Goal: Feedback & Contribution: Submit feedback/report problem

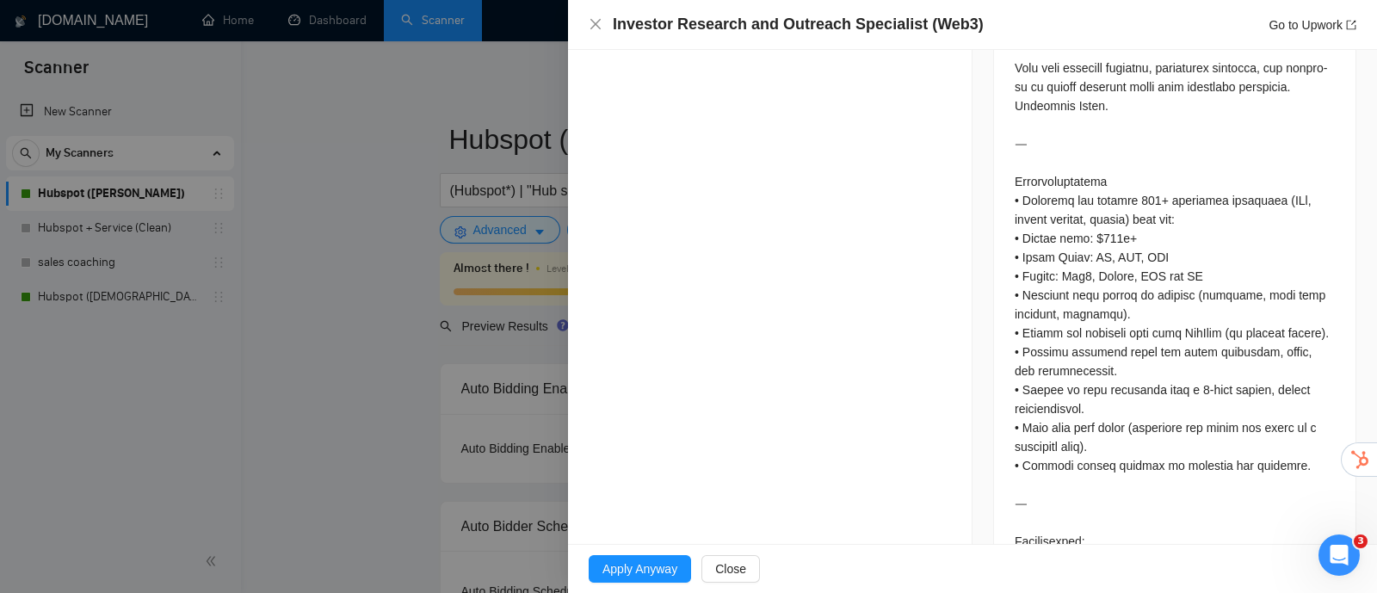
scroll to position [968, 0]
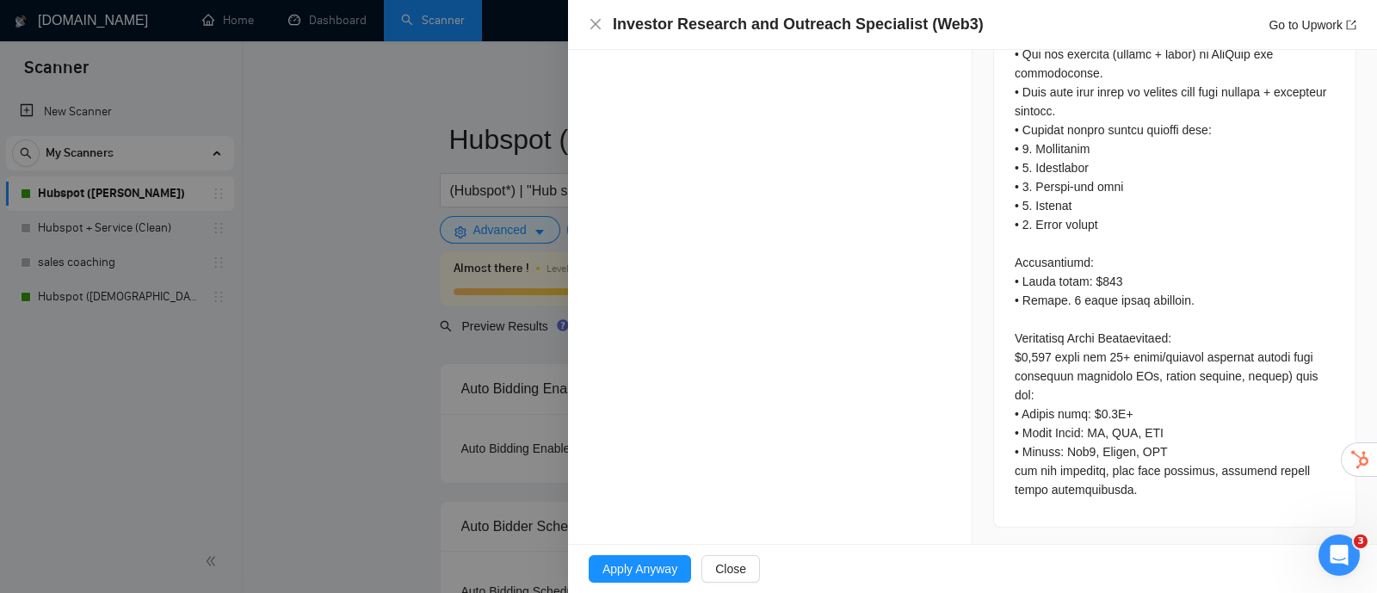
scroll to position [2049, 0]
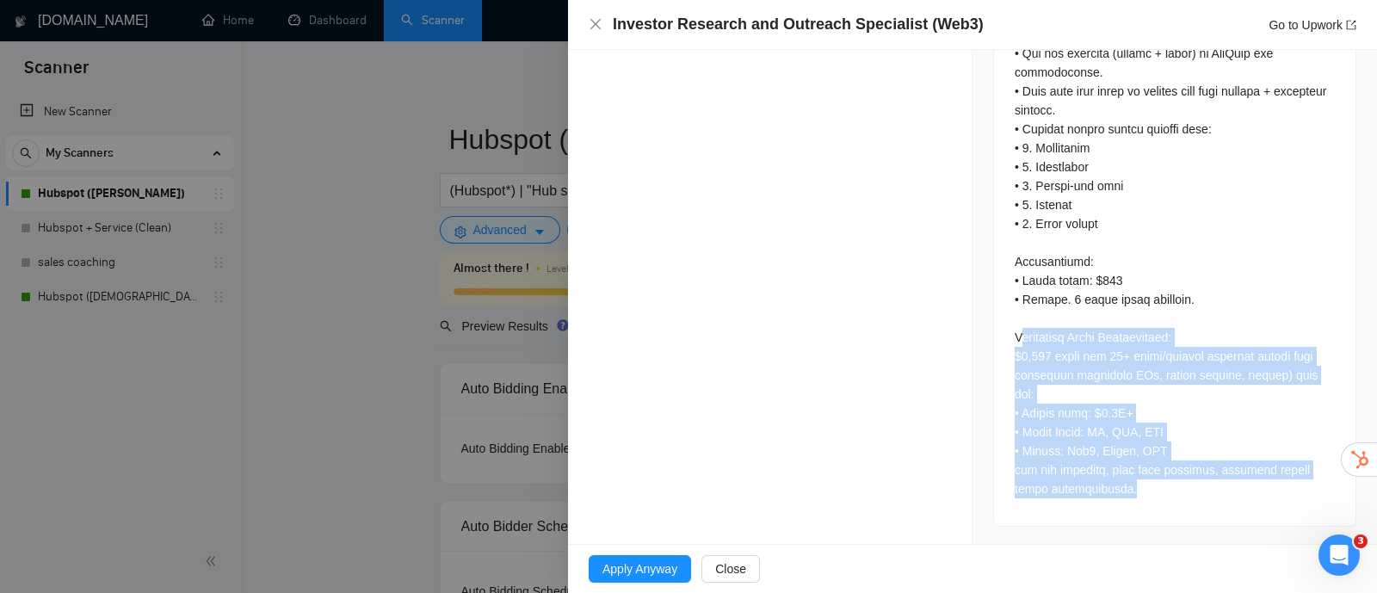
drag, startPoint x: 1016, startPoint y: 357, endPoint x: 1139, endPoint y: 485, distance: 177.2
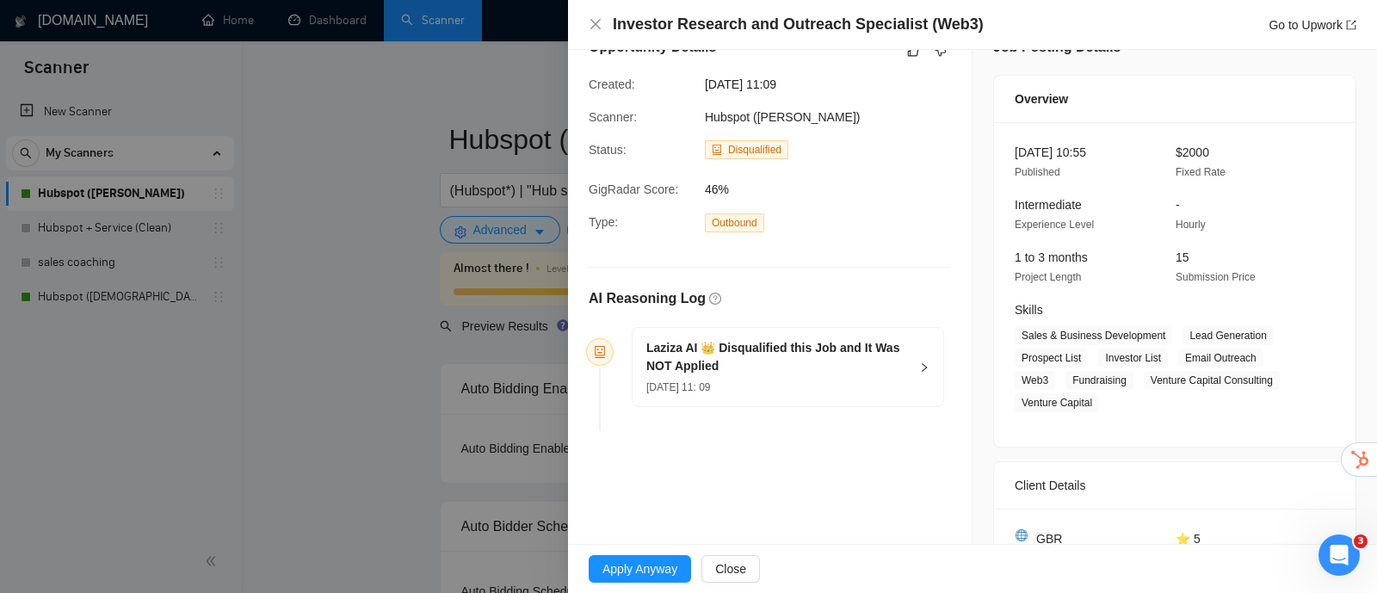
scroll to position [0, 0]
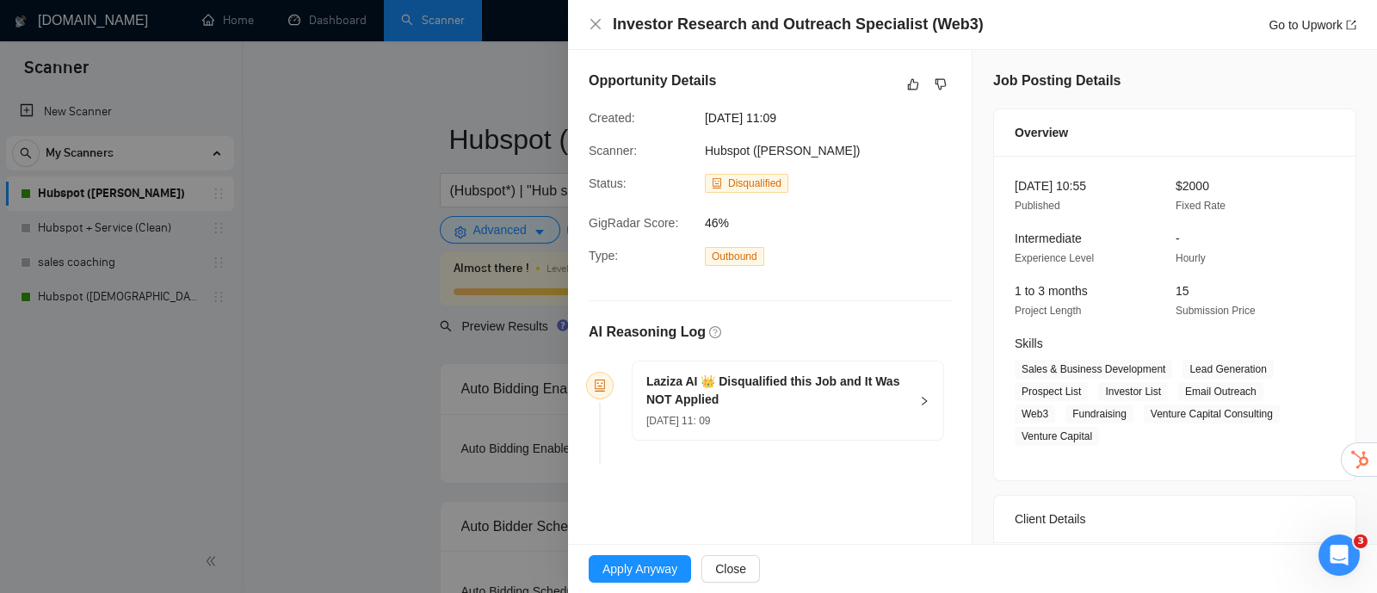
click at [861, 402] on h5 "Laziza AI 👑 Disqualified this Job and It Was NOT Applied" at bounding box center [777, 391] width 263 height 36
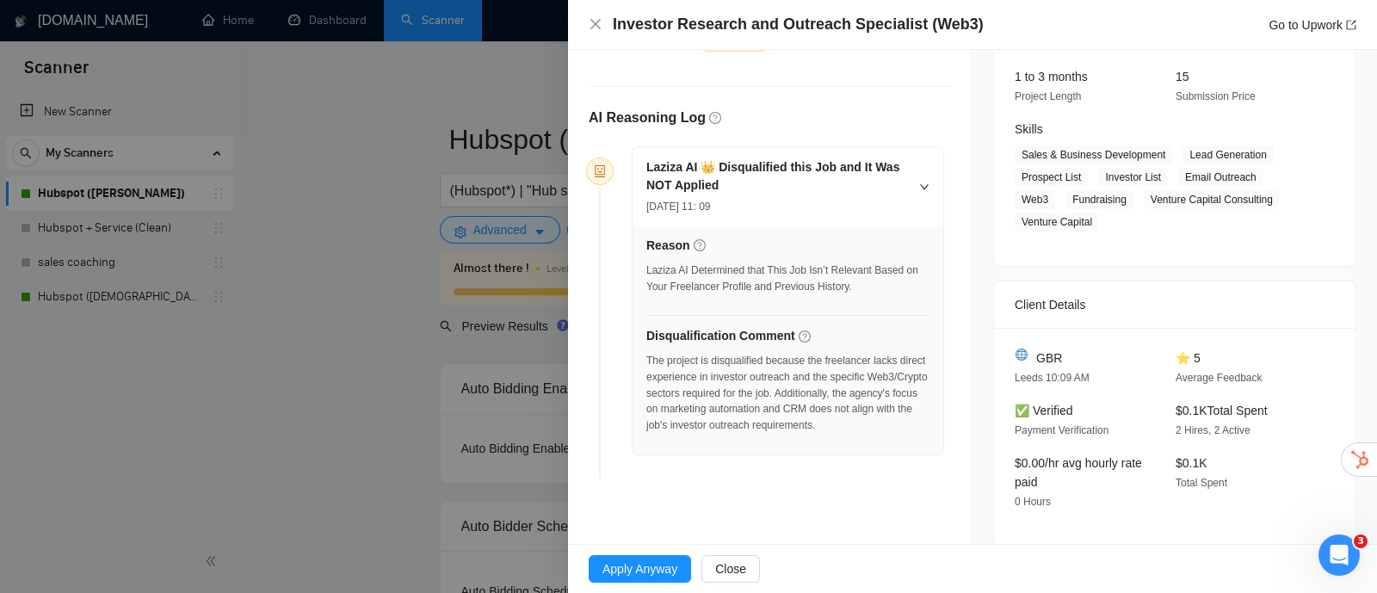
scroll to position [323, 0]
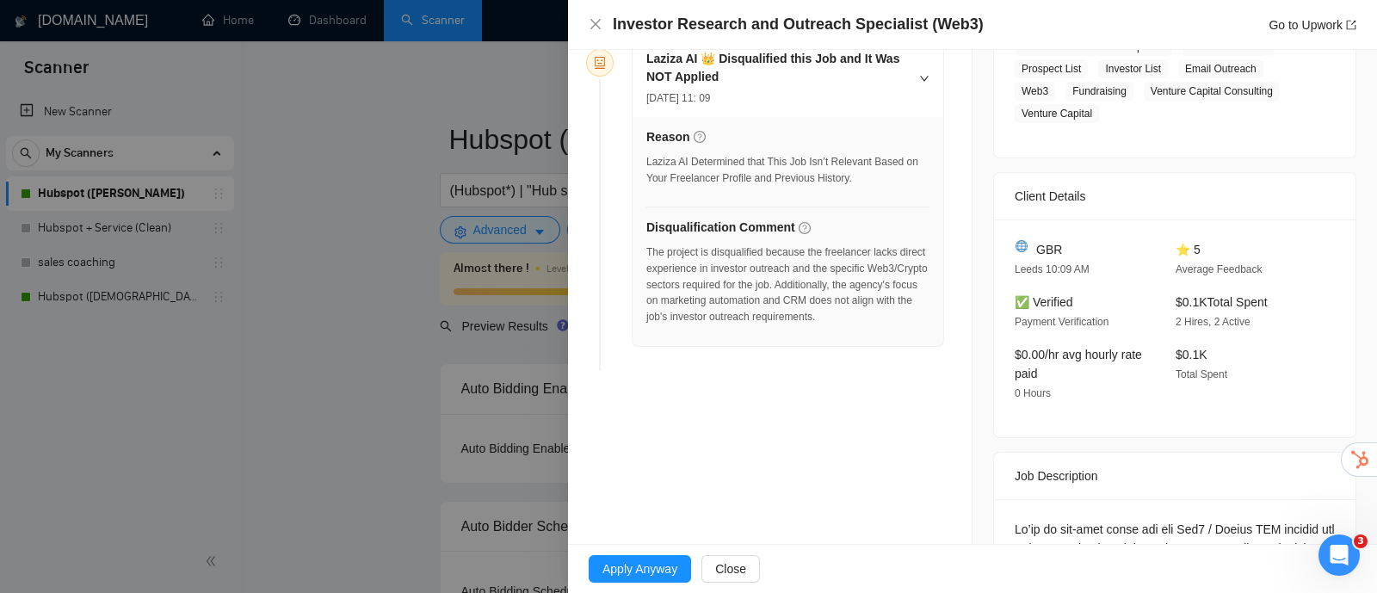
click at [810, 275] on div "The project is disqualified because the freelancer lacks direct experience in i…" at bounding box center [787, 284] width 283 height 81
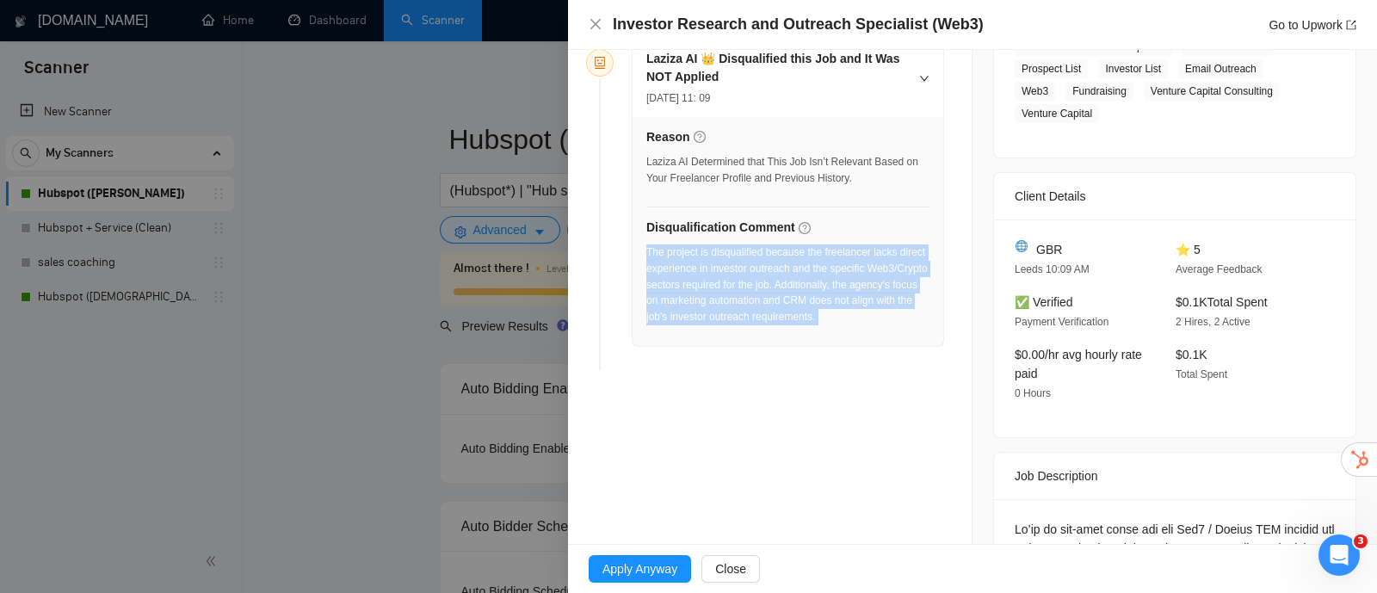
click at [810, 275] on div "The project is disqualified because the freelancer lacks direct experience in i…" at bounding box center [787, 284] width 283 height 81
click at [831, 264] on div "The project is disqualified because the freelancer lacks direct experience in i…" at bounding box center [787, 284] width 283 height 81
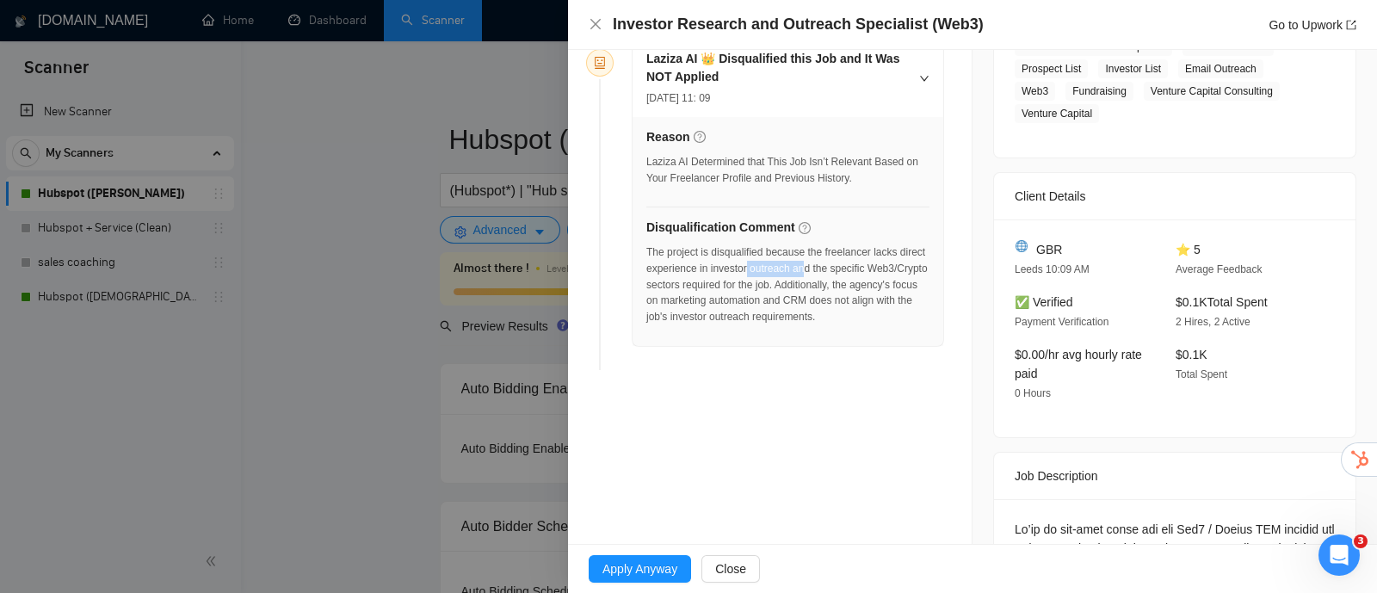
drag, startPoint x: 745, startPoint y: 269, endPoint x: 802, endPoint y: 269, distance: 57.7
click at [802, 269] on div "The project is disqualified because the freelancer lacks direct experience in i…" at bounding box center [787, 284] width 283 height 81
click at [749, 269] on div "The project is disqualified because the freelancer lacks direct experience in i…" at bounding box center [787, 284] width 283 height 81
drag, startPoint x: 708, startPoint y: 264, endPoint x: 789, endPoint y: 267, distance: 81.0
click at [789, 267] on div "The project is disqualified because the freelancer lacks direct experience in i…" at bounding box center [787, 284] width 283 height 81
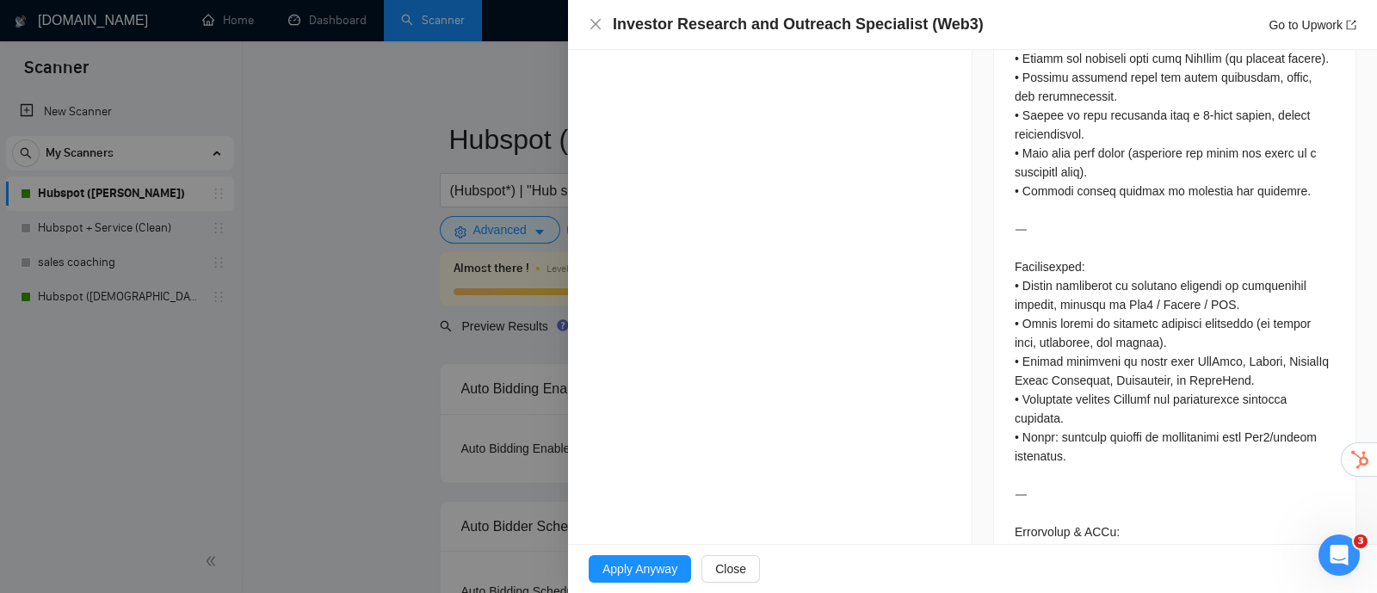
scroll to position [1184, 0]
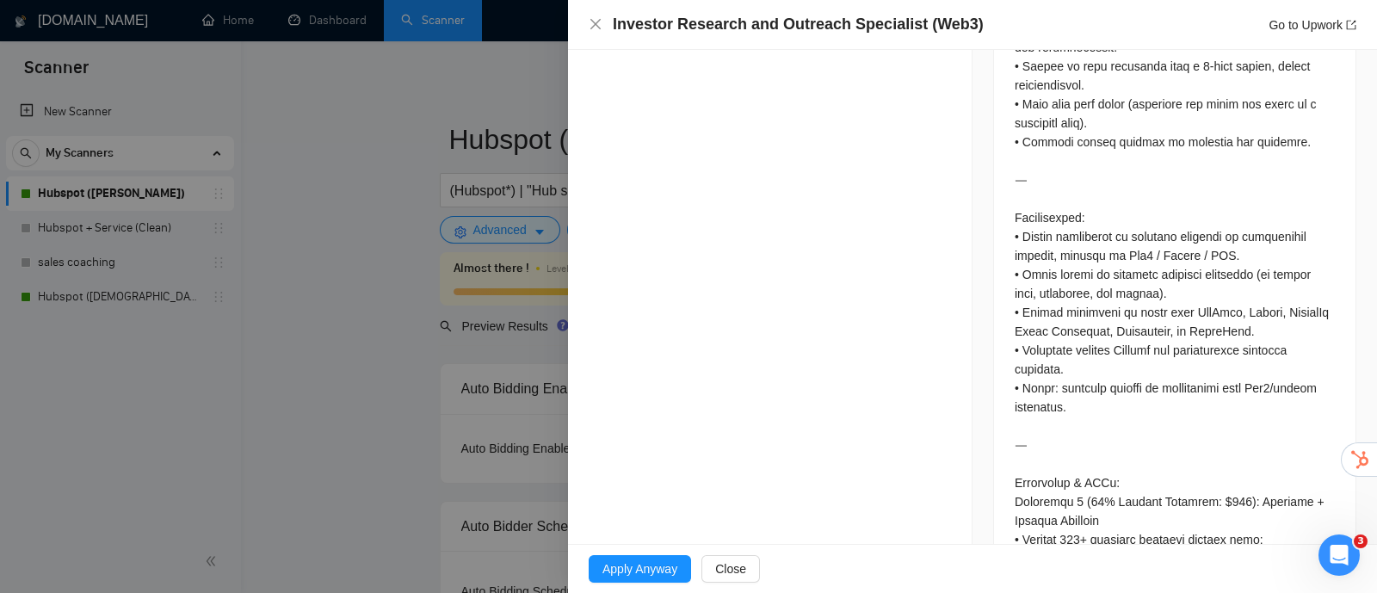
click at [1106, 269] on div at bounding box center [1175, 511] width 320 height 1704
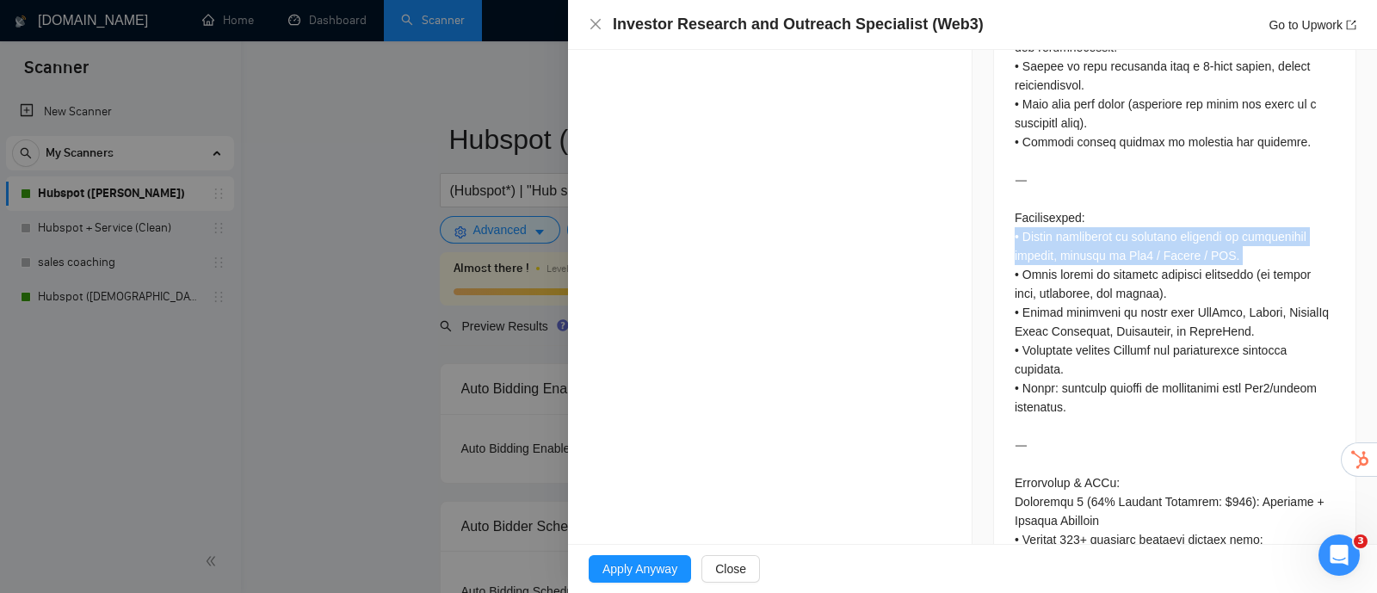
click at [1106, 269] on div at bounding box center [1175, 511] width 320 height 1704
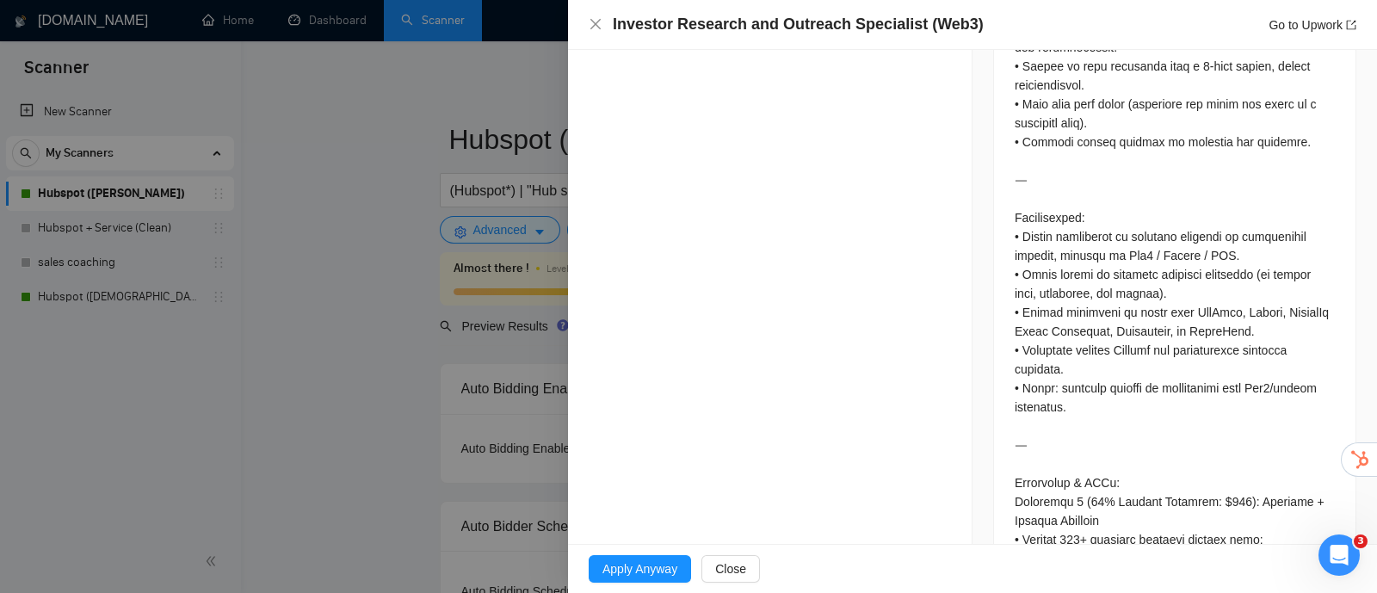
click at [1109, 301] on div at bounding box center [1175, 511] width 320 height 1704
click at [1098, 334] on div at bounding box center [1175, 511] width 320 height 1704
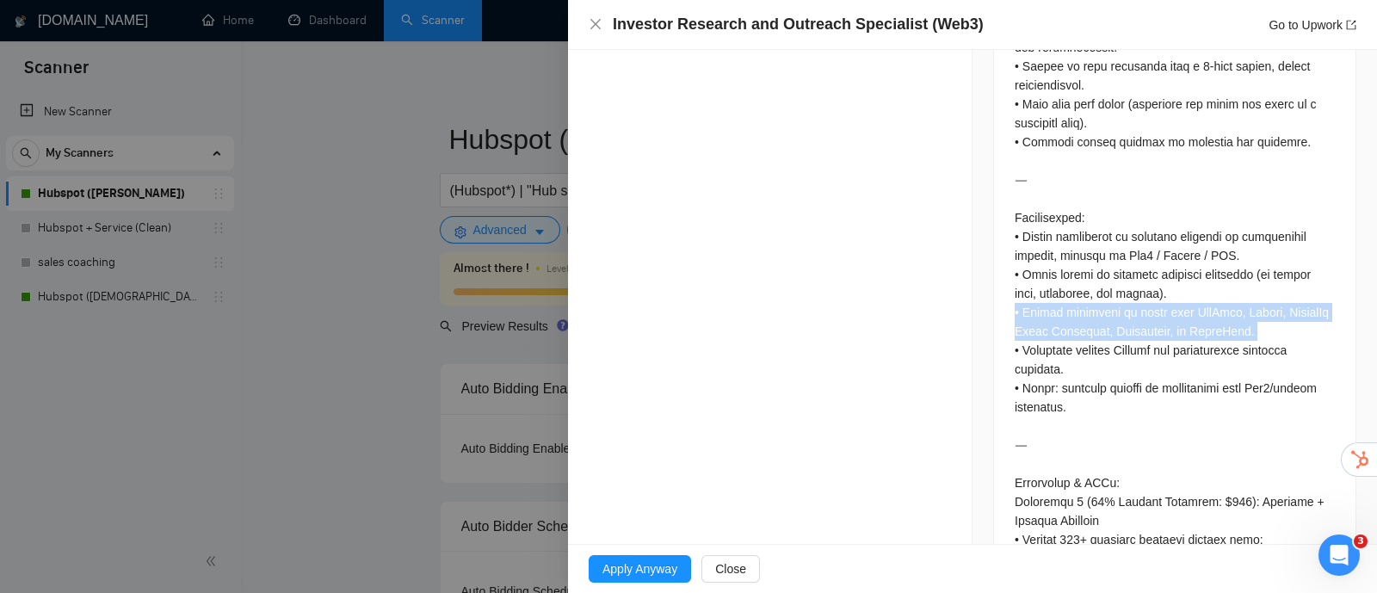
click at [1098, 334] on div at bounding box center [1175, 511] width 320 height 1704
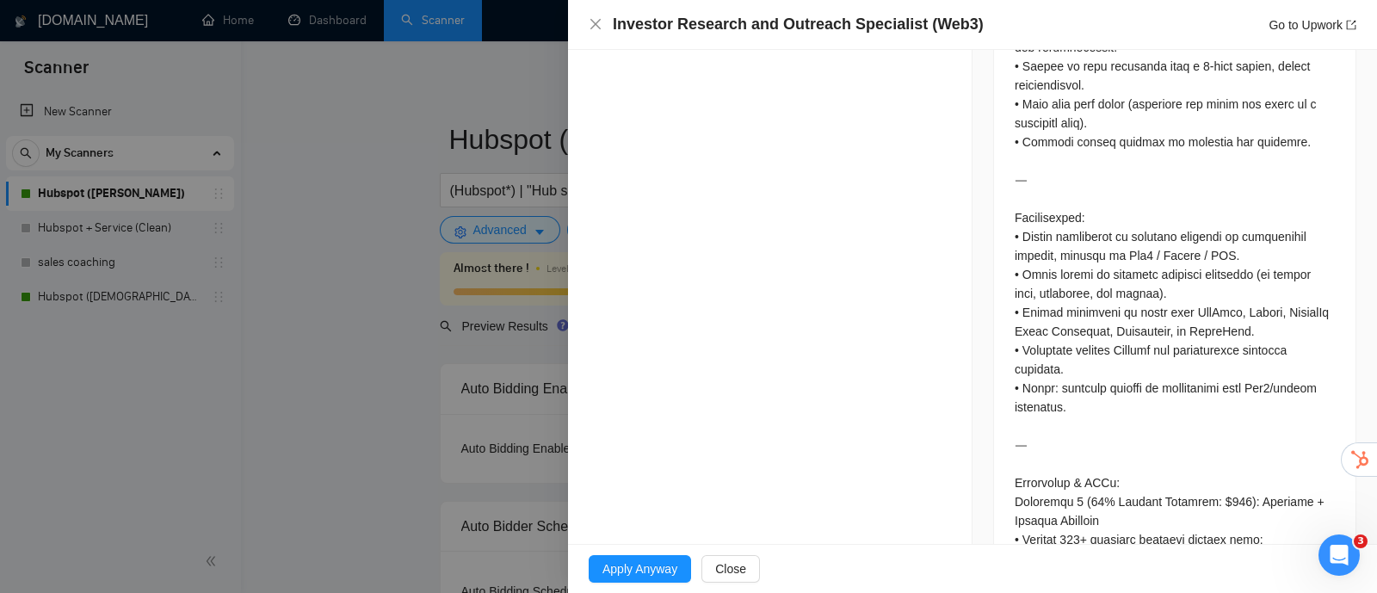
click at [1097, 367] on div at bounding box center [1175, 511] width 320 height 1704
click at [1088, 400] on div at bounding box center [1175, 511] width 320 height 1704
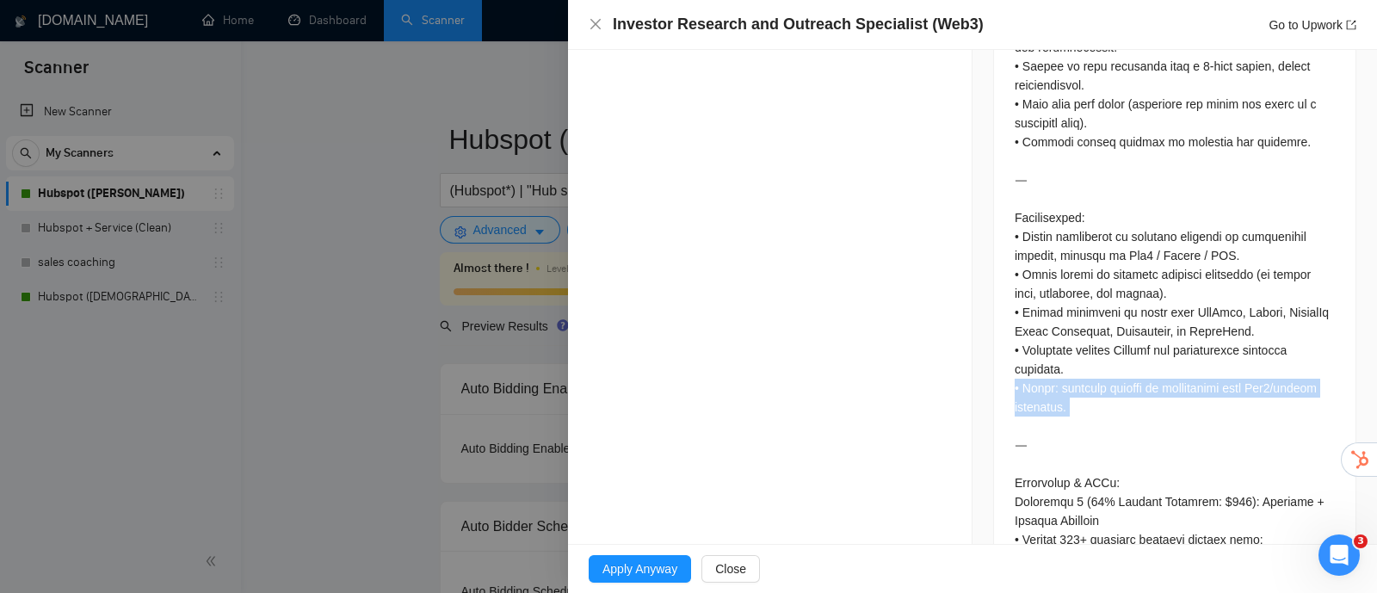
click at [1088, 400] on div at bounding box center [1175, 511] width 320 height 1704
click at [1110, 304] on div at bounding box center [1175, 511] width 320 height 1704
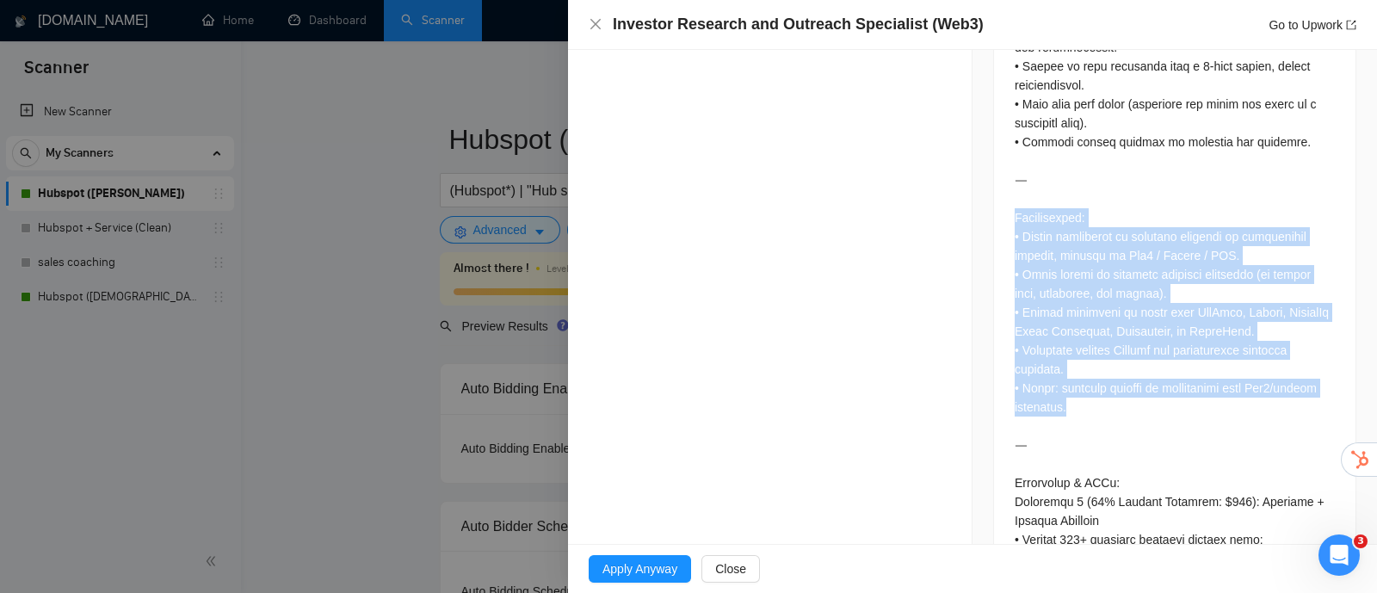
drag, startPoint x: 1010, startPoint y: 241, endPoint x: 1142, endPoint y: 429, distance: 229.8
click at [1142, 429] on div at bounding box center [1175, 511] width 320 height 1704
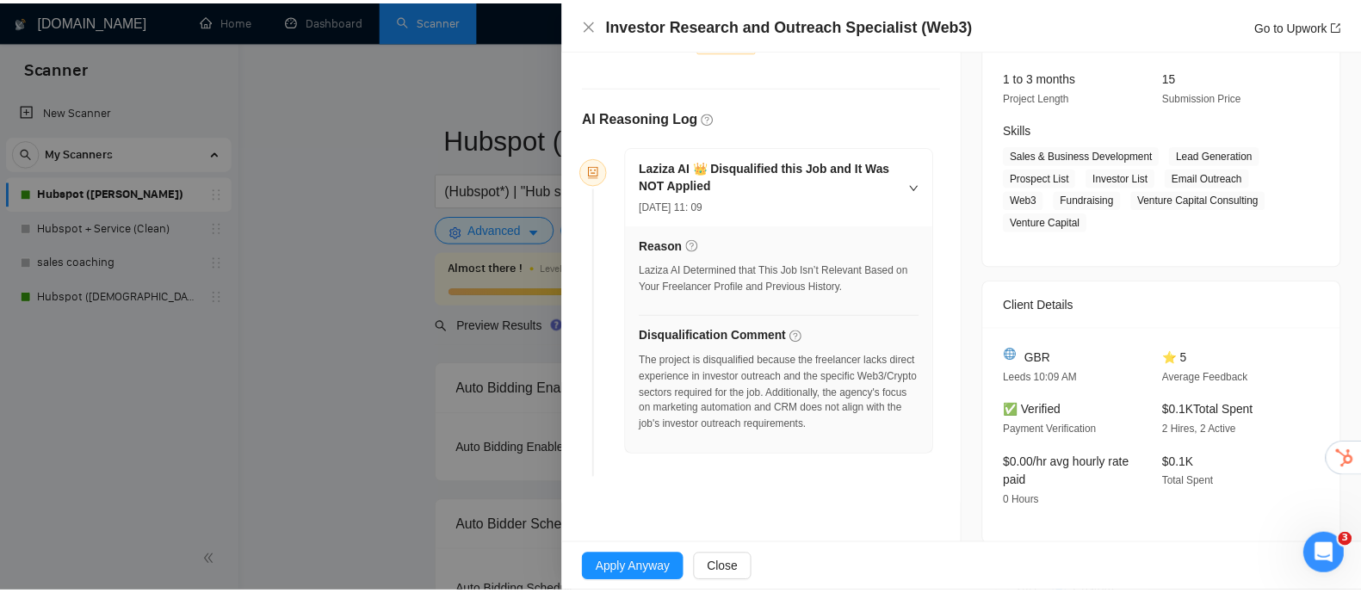
scroll to position [0, 0]
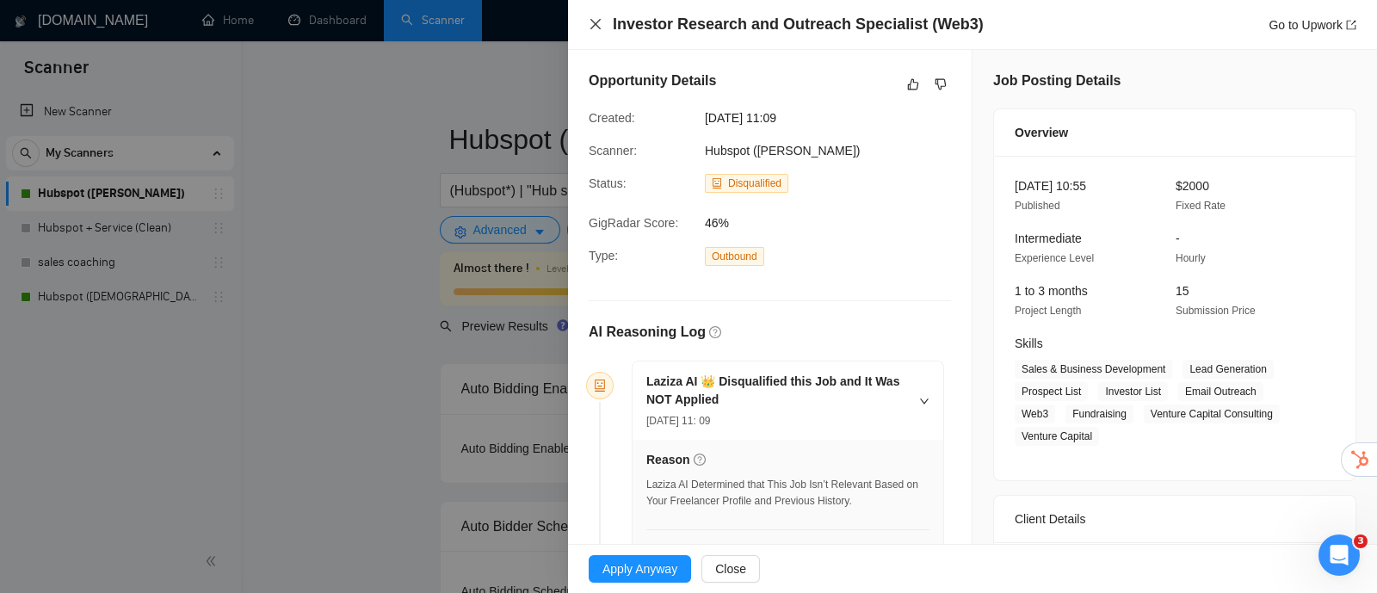
click at [590, 28] on icon "close" at bounding box center [596, 24] width 14 height 14
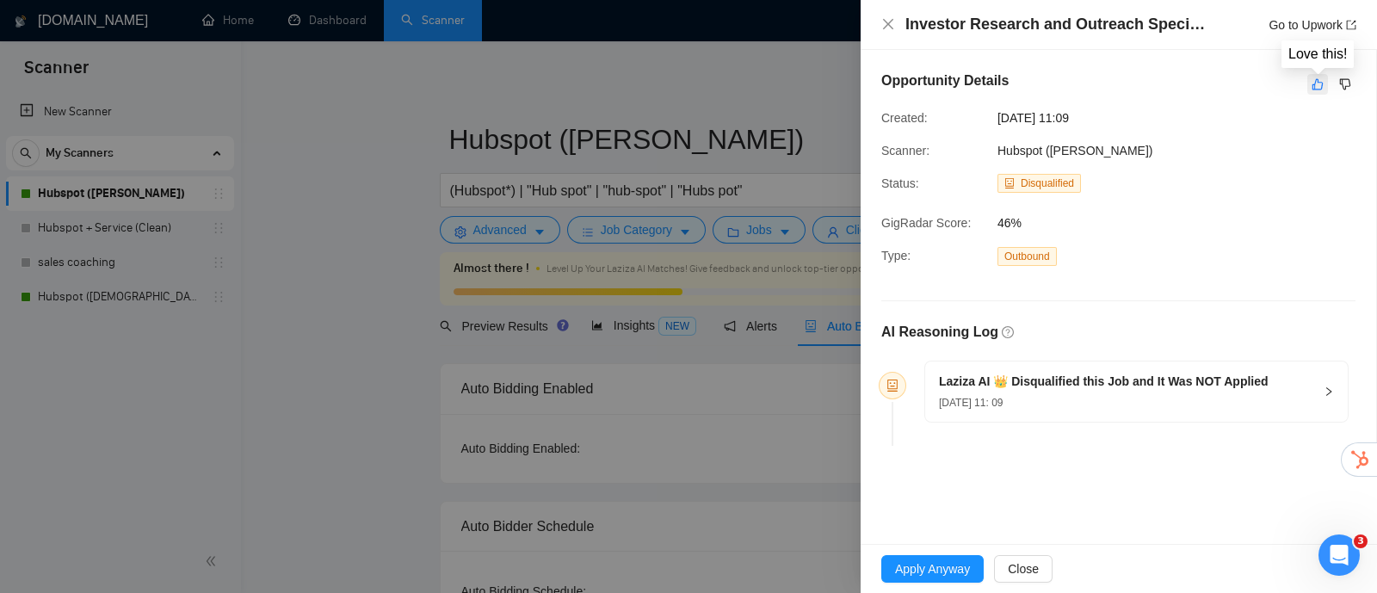
click at [1319, 84] on icon "like" at bounding box center [1318, 84] width 12 height 14
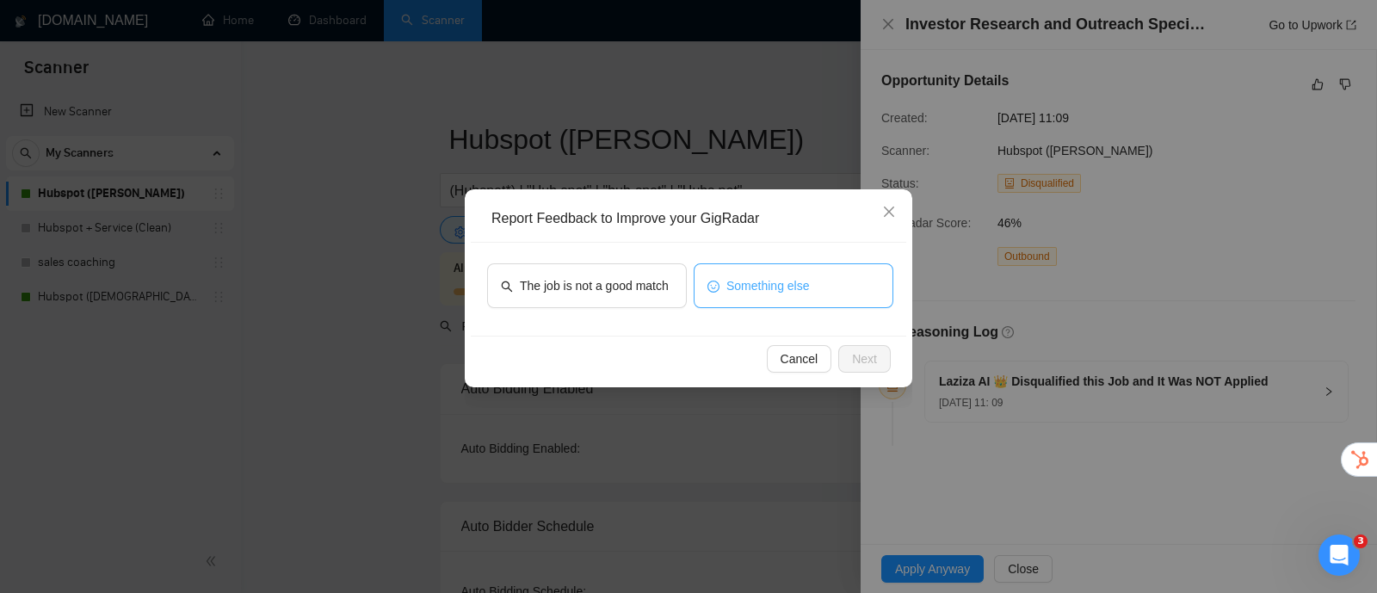
click at [744, 293] on span "Something else" at bounding box center [768, 285] width 83 height 19
click at [854, 355] on span "Next" at bounding box center [864, 358] width 25 height 19
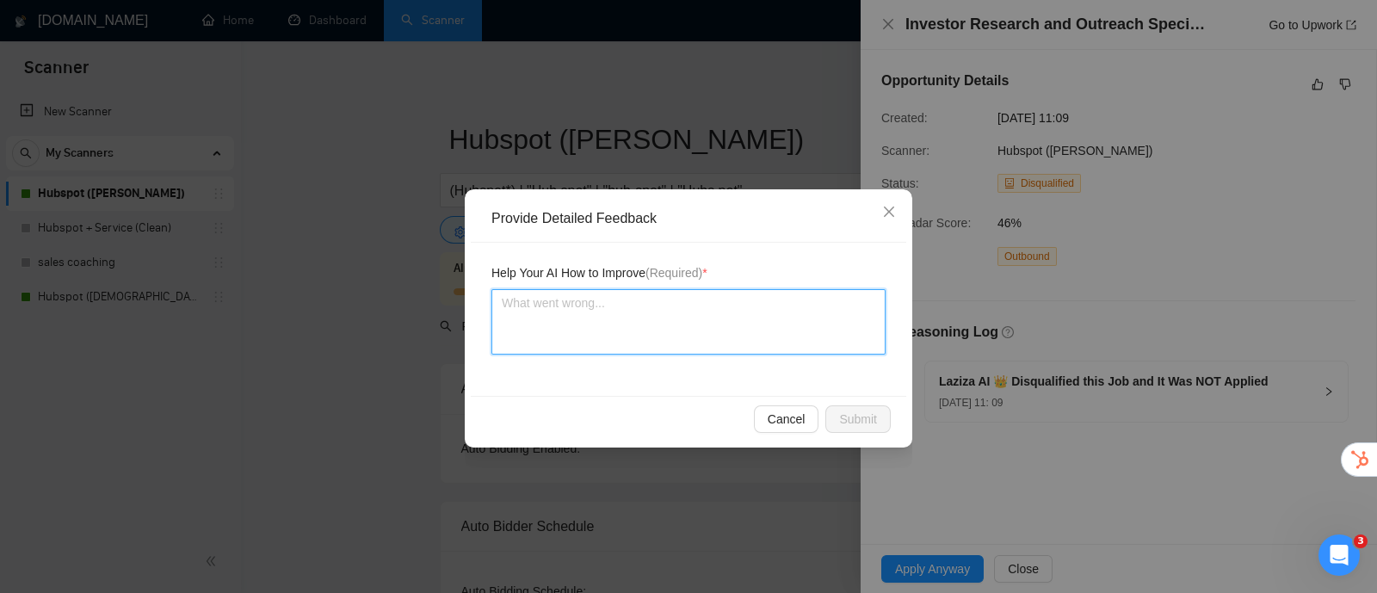
click at [680, 325] on textarea at bounding box center [689, 321] width 394 height 65
type textarea "T"
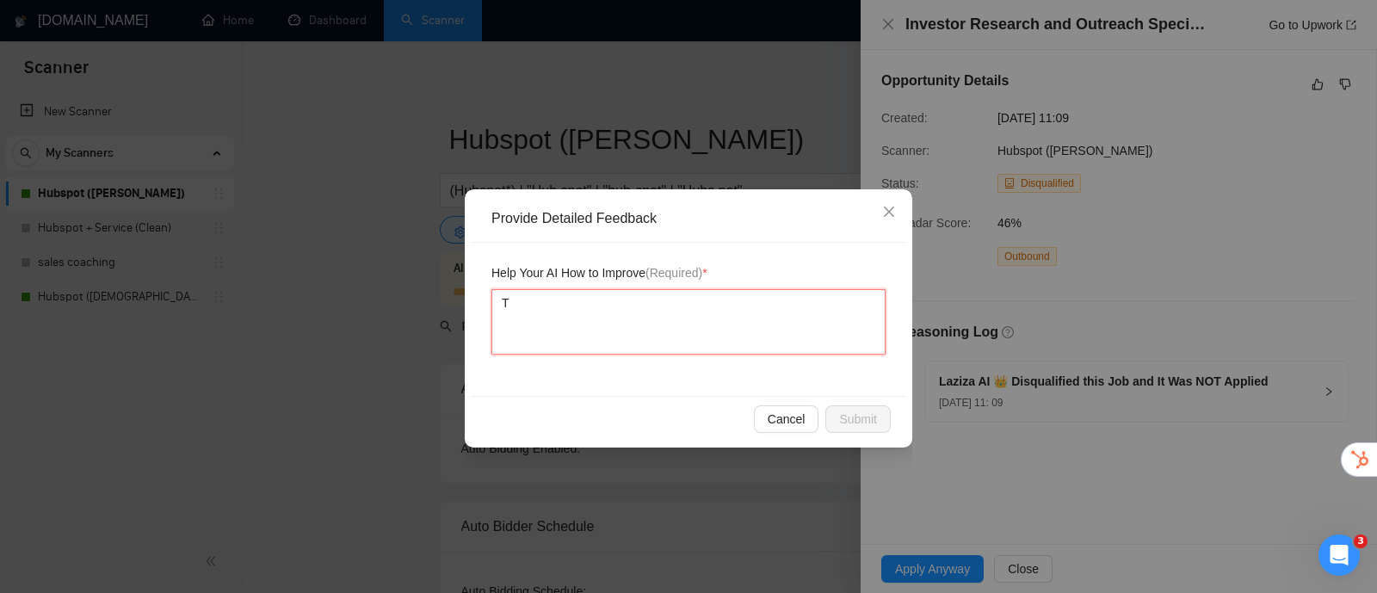
type textarea "Th"
type textarea "The"
type textarea "Th"
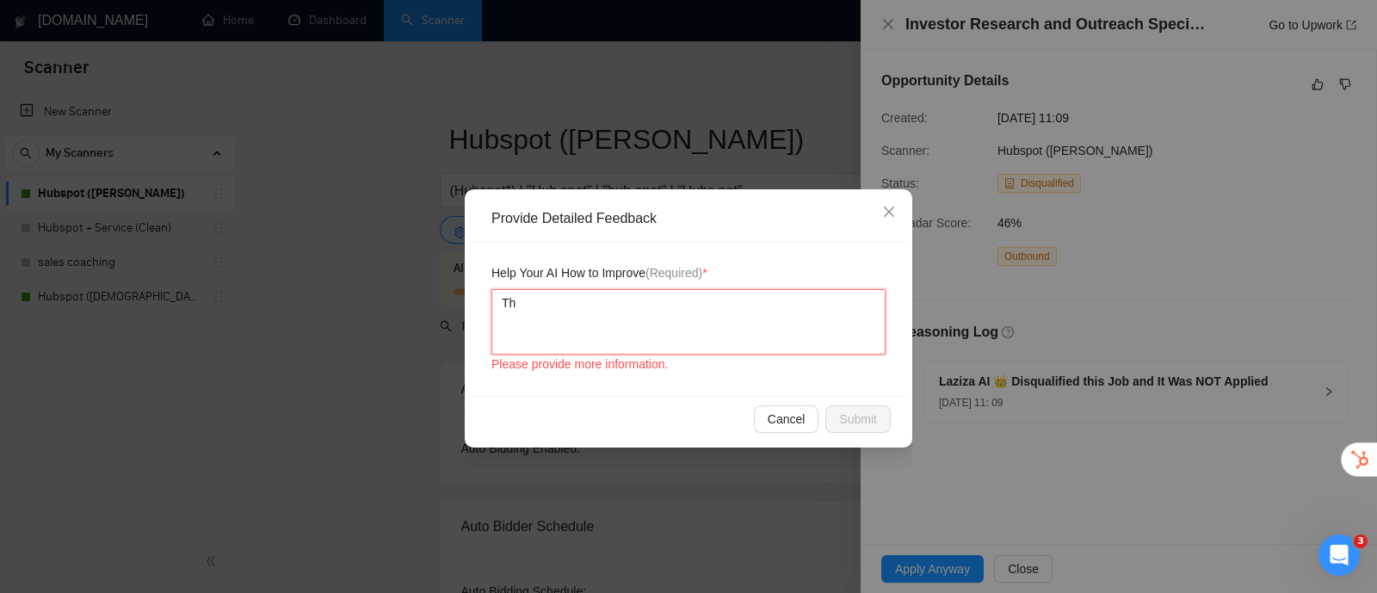
type textarea "T"
type textarea "Th"
type textarea "Thi"
type textarea "This"
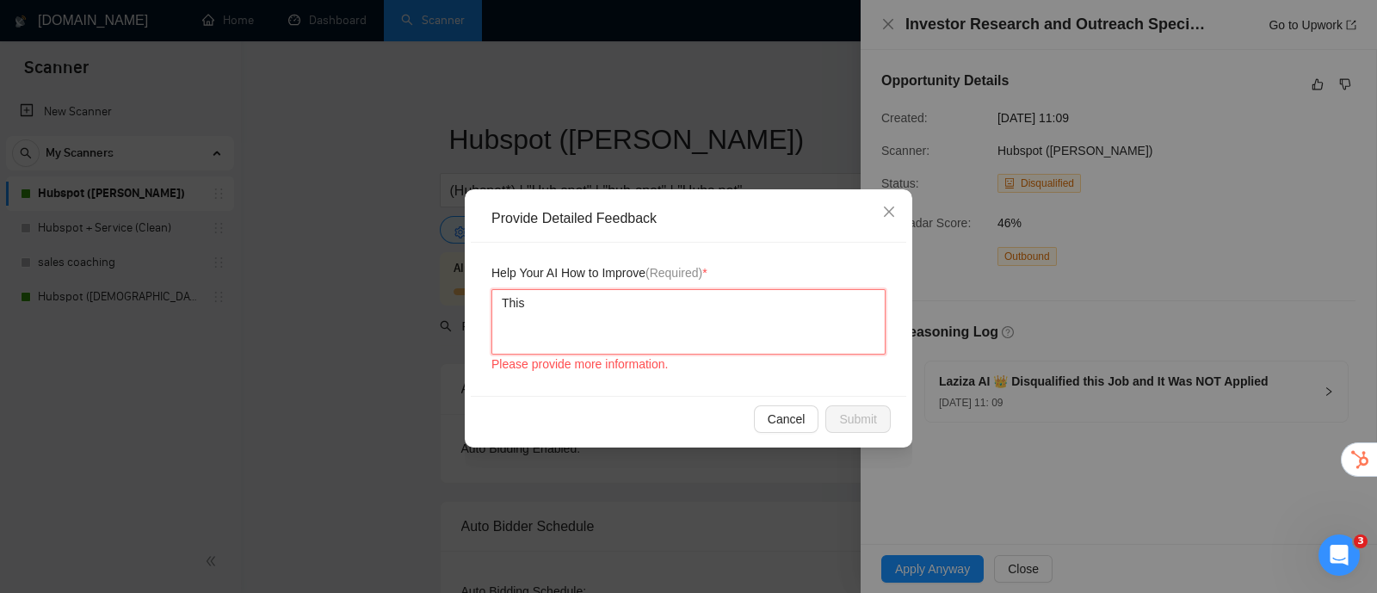
type textarea "This w"
type textarea "This"
type textarea "This j"
type textarea "This jo"
type textarea "This job"
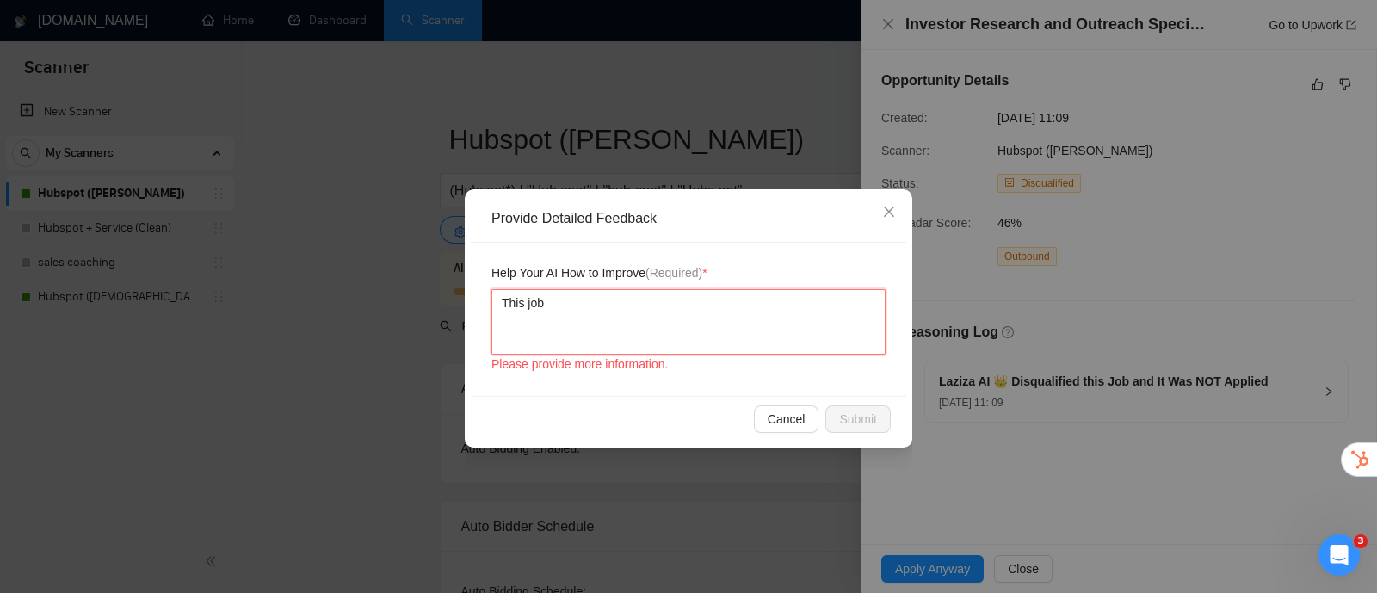
type textarea "This job"
type textarea "This job w"
type textarea "This job wa"
type textarea "This job was"
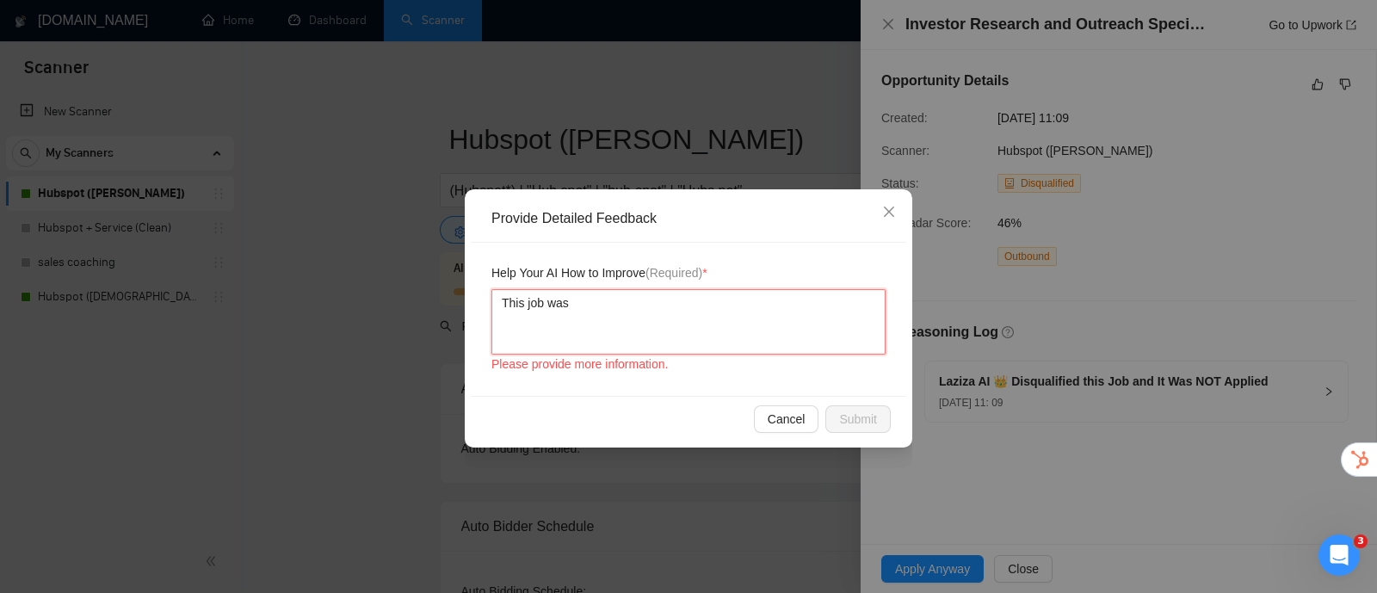
type textarea "This job was s"
type textarea "This job was su"
type textarea "This job was suc"
type textarea "This job was succ"
type textarea "This job was succe"
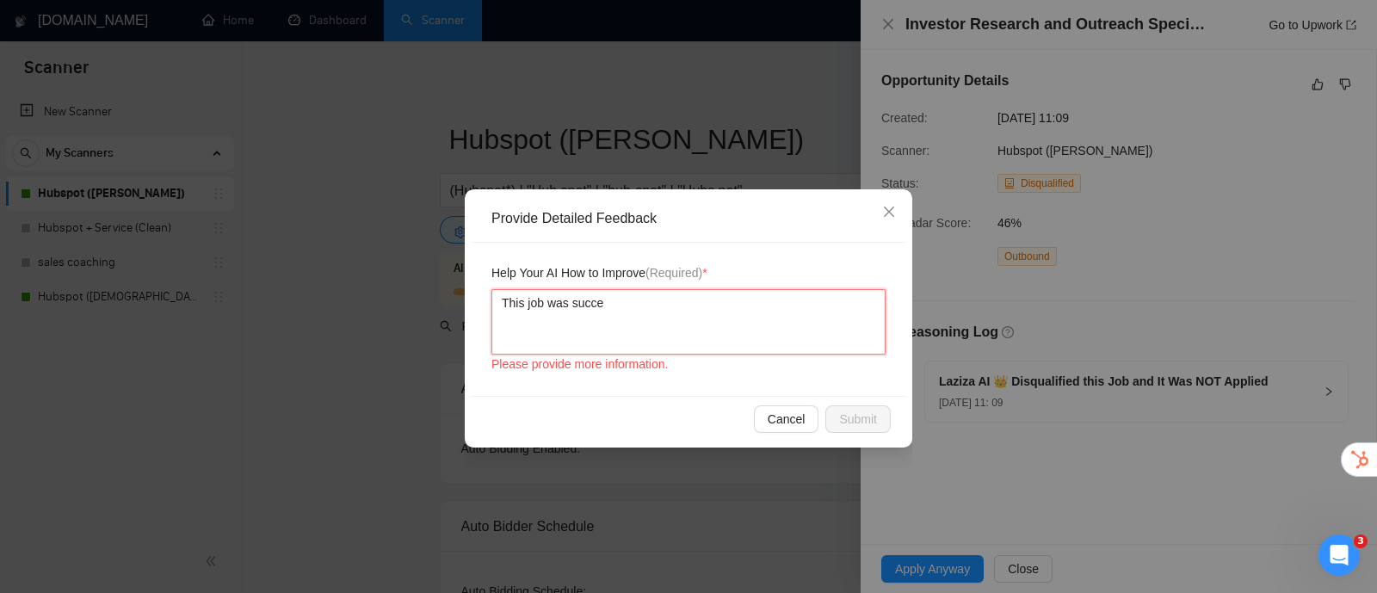
type textarea "This job was succes"
type textarea "This job was succesf"
type textarea "This job was succesfu"
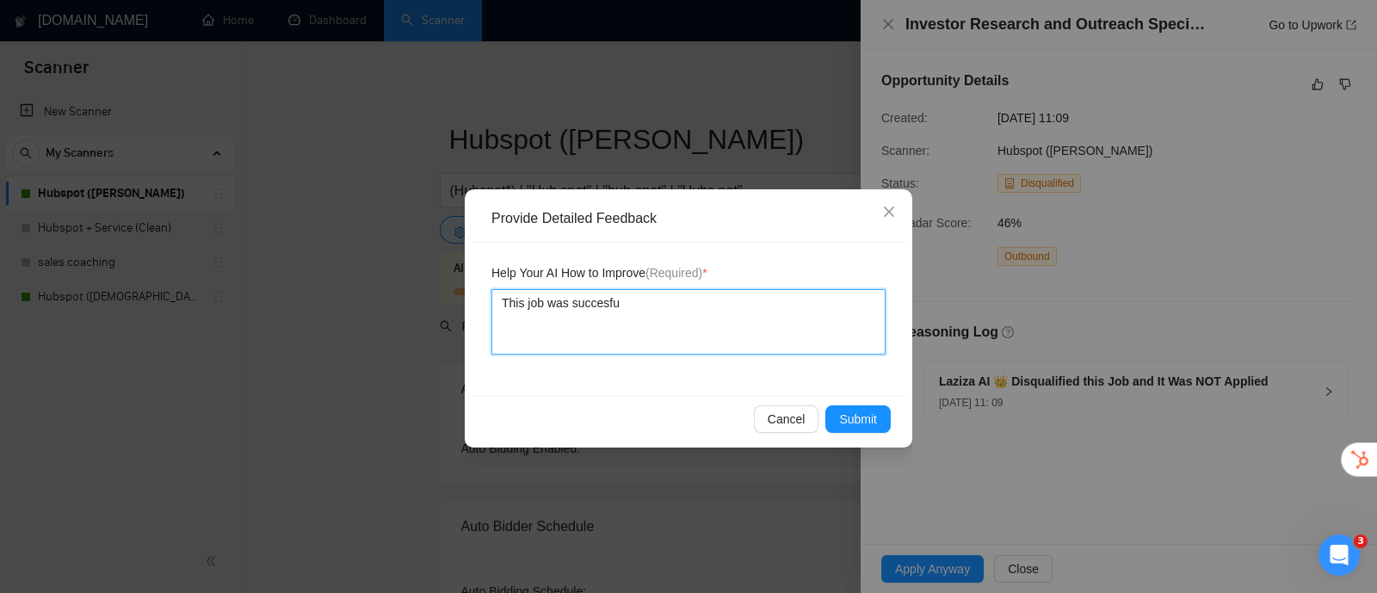
type textarea "This job was succesful"
type textarea "This job was succesfull"
type textarea "This job was succesfully"
type textarea "This job was succesfully q"
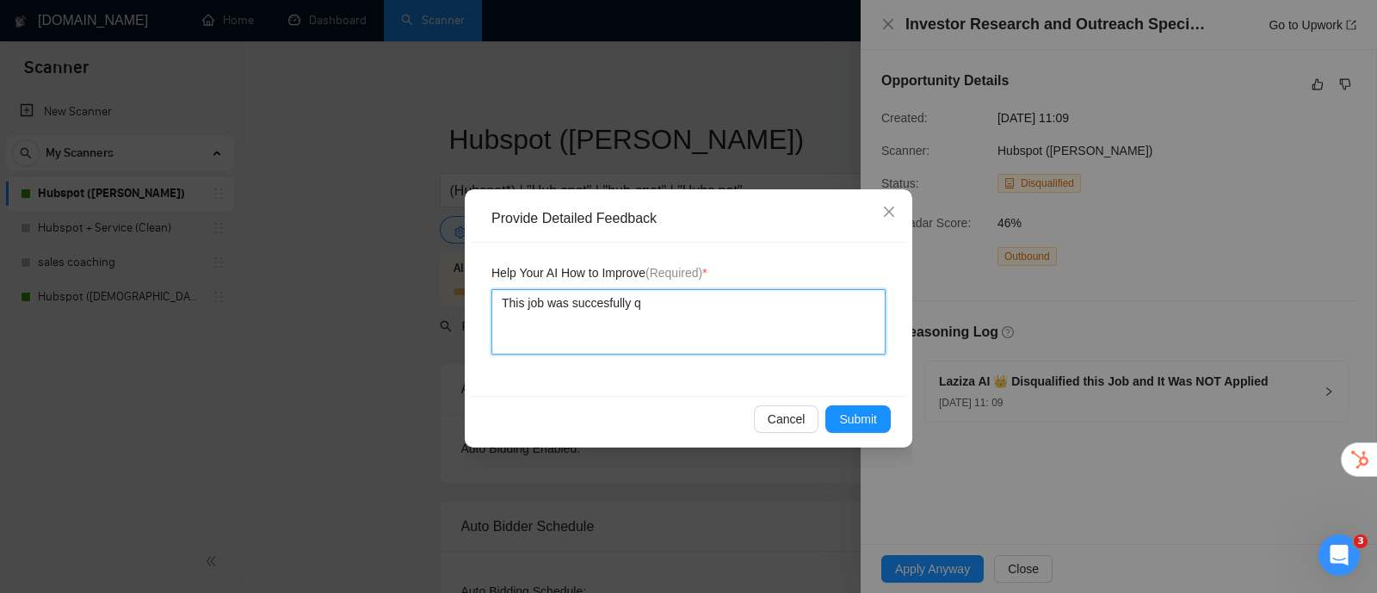
type textarea "This job was succesfully qu"
type textarea "This job was succesfully qua"
type textarea "This job was succesfully qual"
type textarea "This job was succesfully quali"
type textarea "This job was succesfully qualif"
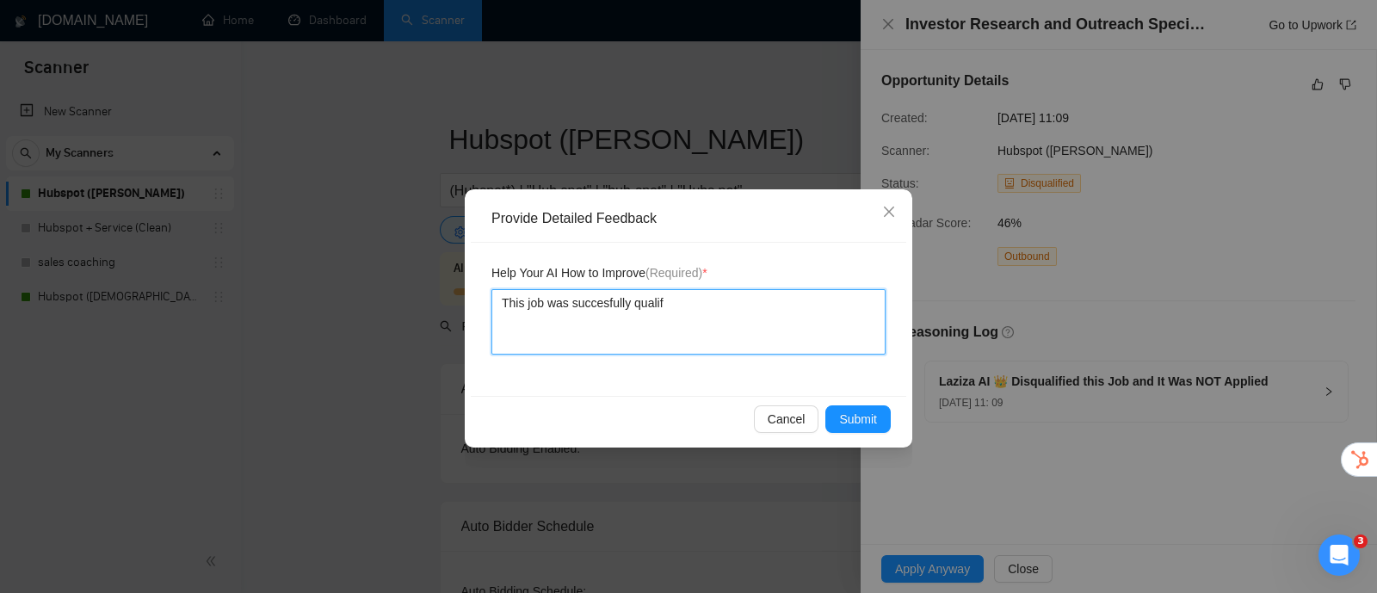
type textarea "This job was succesfully qualifi"
type textarea "This job was succesfully qualifie"
type textarea "This job was succesfully qualified"
type textarea "This job was succesfully qualified a"
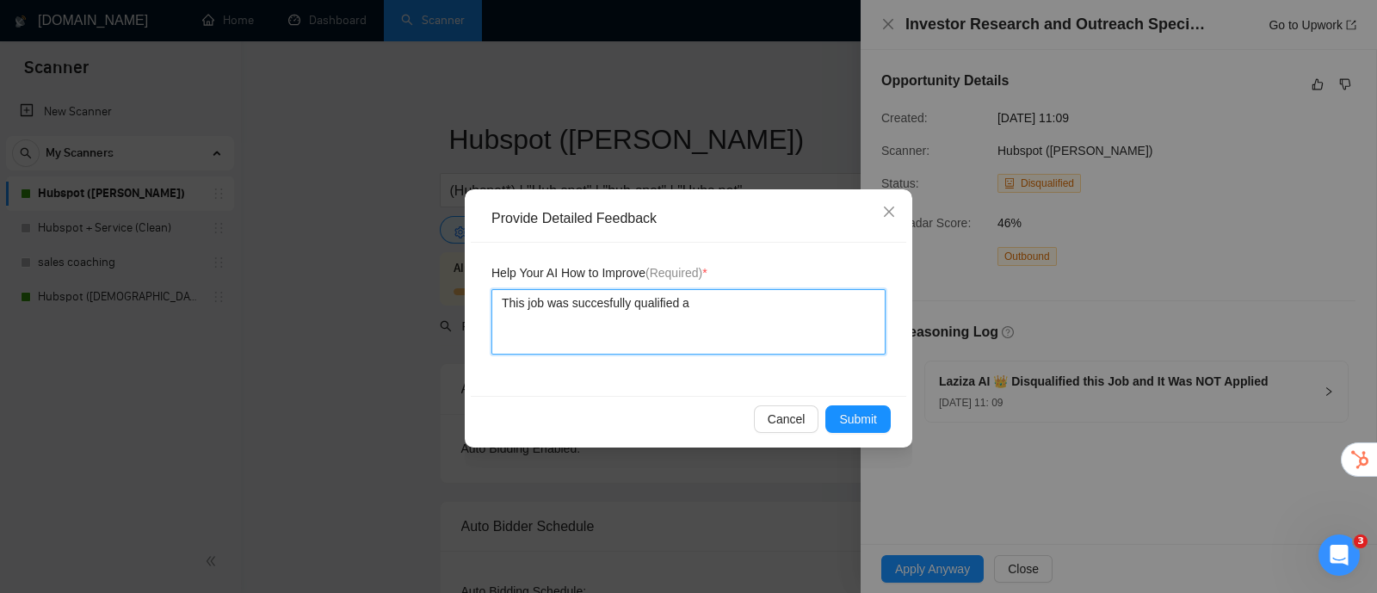
type textarea "This job was succesfully qualified as"
type textarea "This job was succesfully qualified as a"
type textarea "This job was succesfully qualified as a ¡"
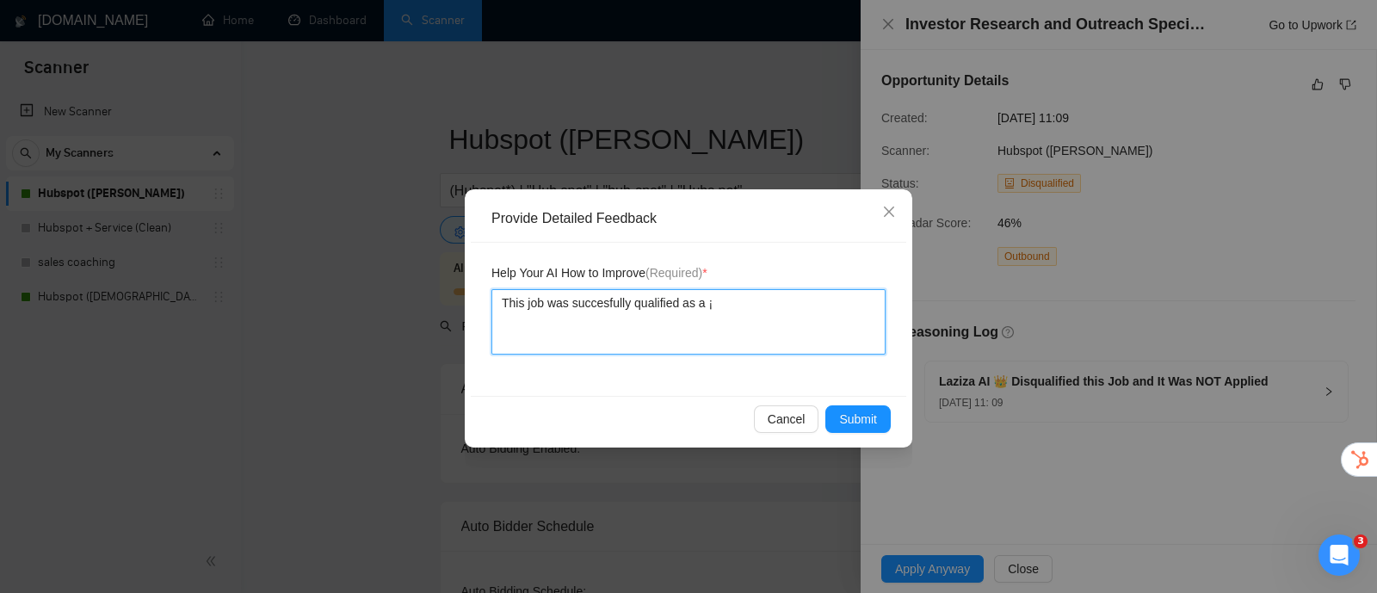
type textarea "This job was succesfully qualified as a"
type textarea "This job was succesfully qualified as"
type textarea "This job was succesfully qualified as n"
type textarea "This job was succesfully qualified as no"
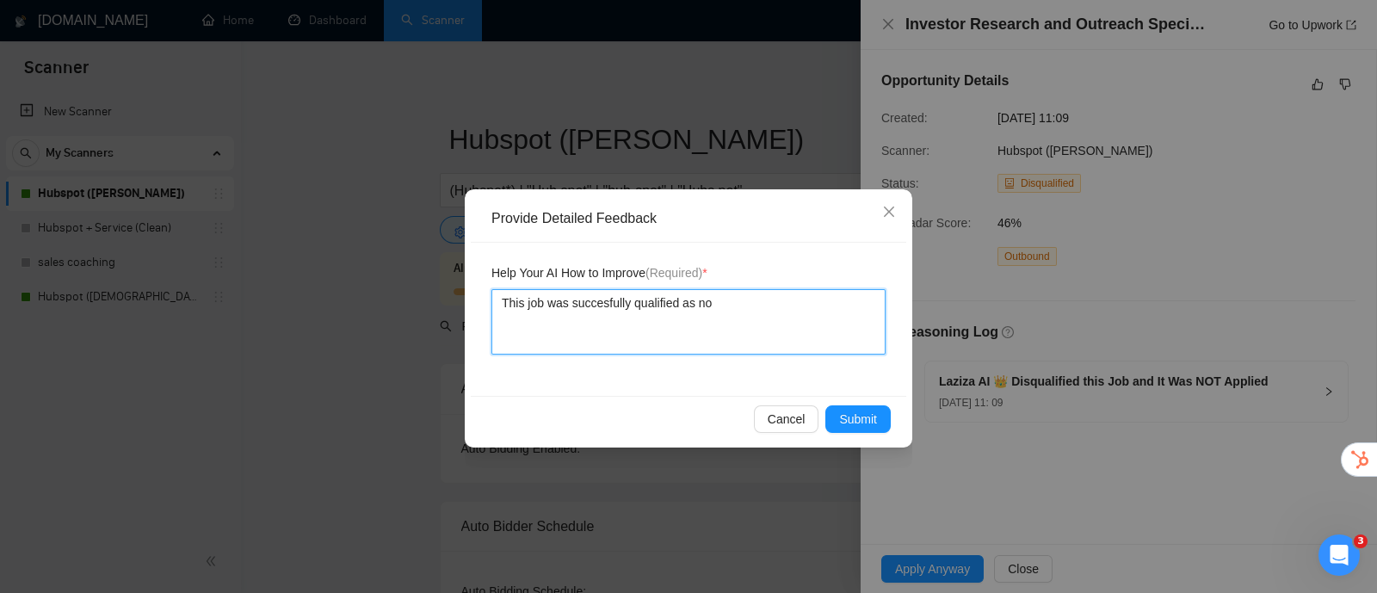
type textarea "This job was succesfully qualified as not"
type textarea "This job was succesfully qualified as not a"
type textarea "This job was succesfully qualified as not a f"
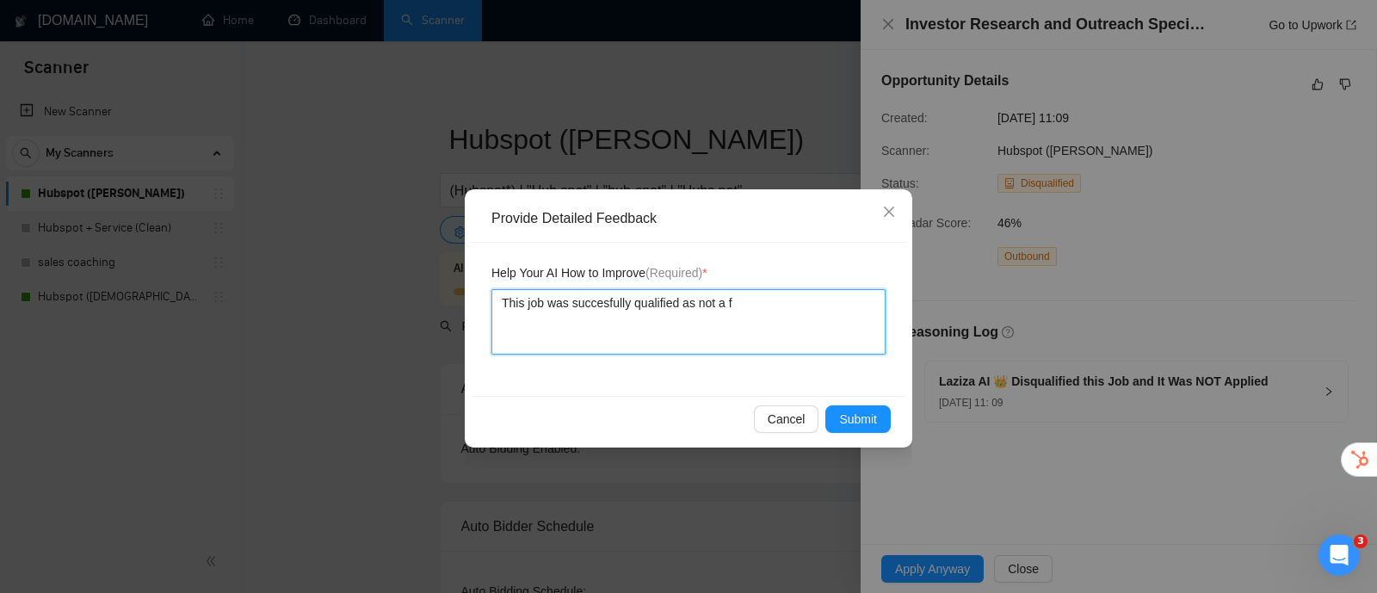
type textarea "This job was succesfully qualified as not a fi"
type textarea "This job was succesfully qualified as not a fit"
type textarea "This job was succesfully qualified as not a fit."
type textarea "This job was succesfully qualified as not a fit. T"
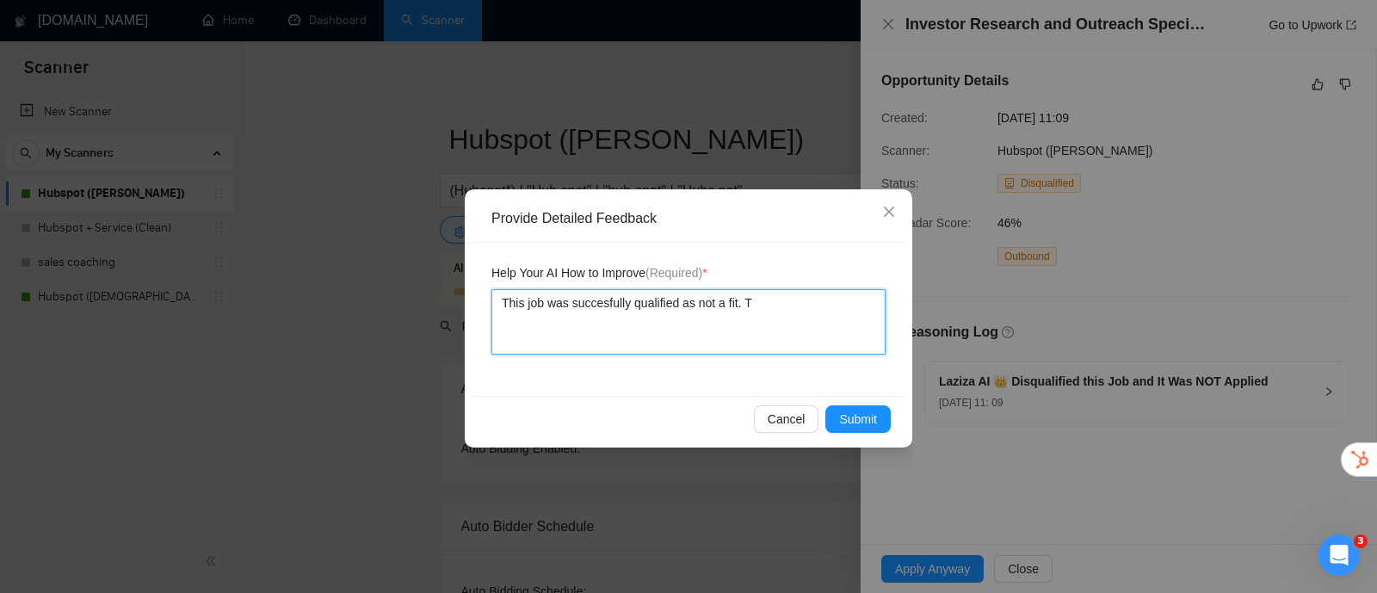
type textarea "This job was succesfully qualified as not a fit."
type textarea "This job was succesfully qualified as not a fit. W"
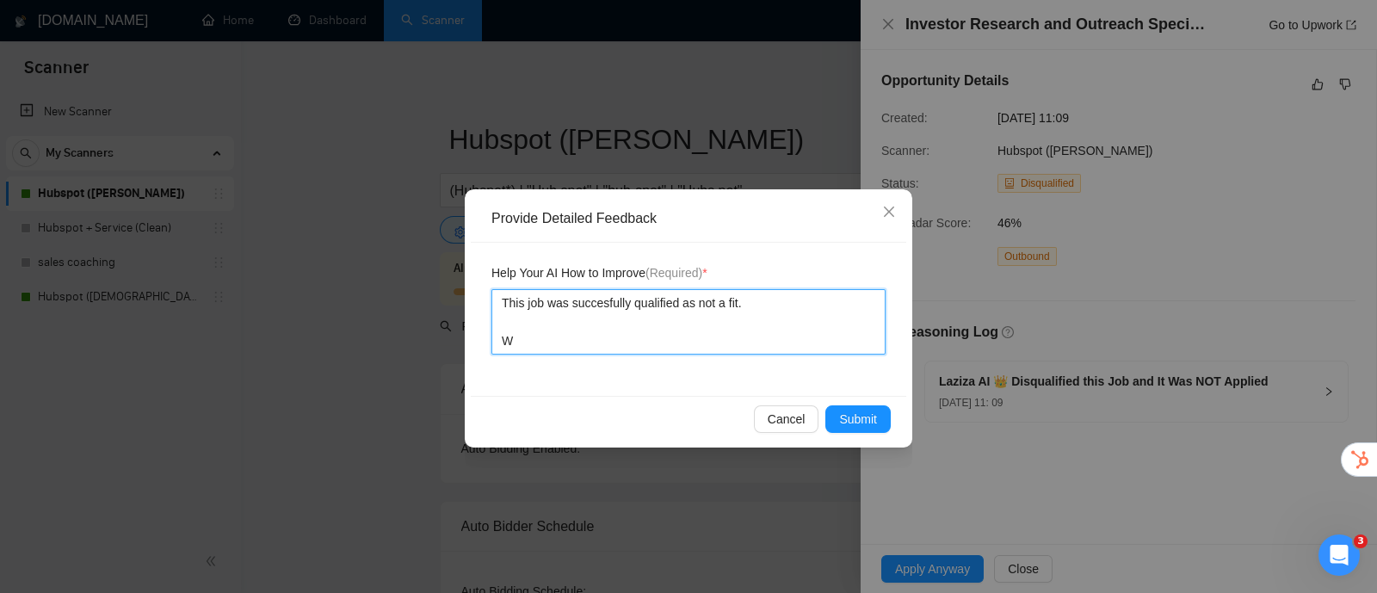
type textarea "This job was succesfully qualified as not a fit. We"
type textarea "This job was succesfully qualified as not a fit. We c"
type textarea "This job was succesfully qualified as not a fit. We co"
type textarea "This job was succesfully qualified as not a fit. We cou"
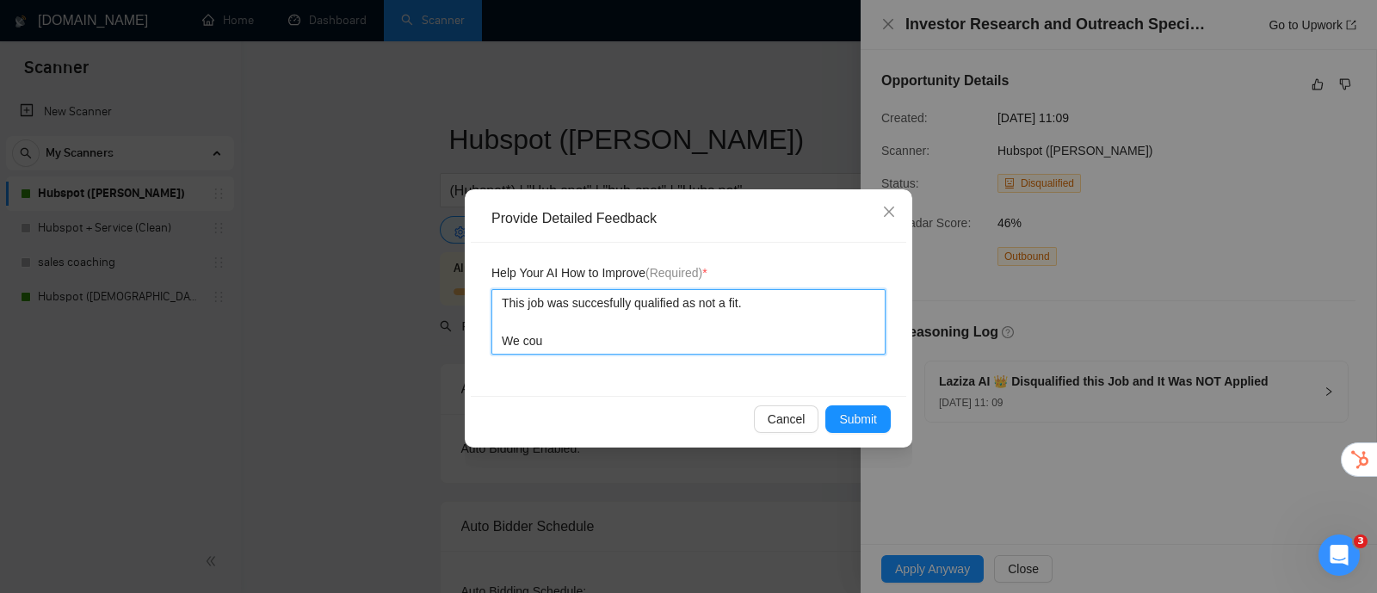
type textarea "This job was succesfully qualified as not a fit. We coul"
type textarea "This job was succesfully qualified as not a fit. We could"
type textarea "This job was succesfully qualified as not a fit. We could d"
type textarea "This job was succesfully qualified as not a fit. We could do"
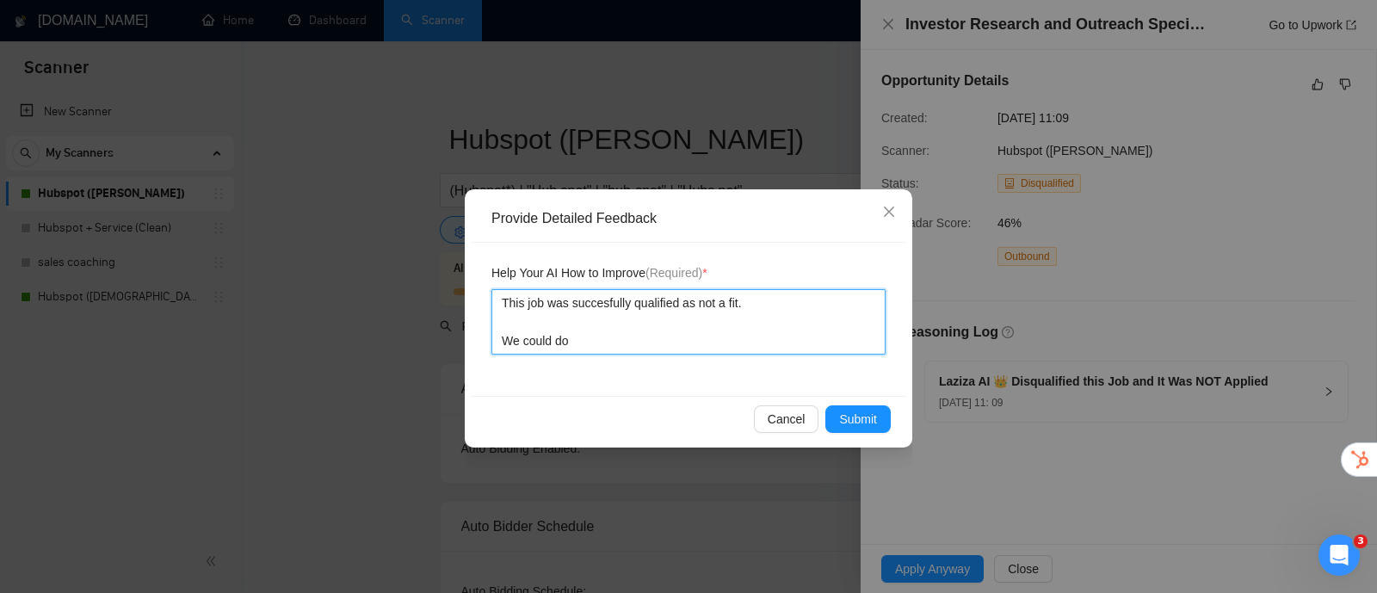
type textarea "This job was succesfully qualified as not a fit. We could do"
type textarea "This job was succesfully qualified as not a fit. We could do i"
type textarea "This job was succesfully qualified as not a fit. We could do in"
type textarea "This job was succesfully qualified as not a fit. We could do inv"
type textarea "This job was succesfully qualified as not a fit. We could do inve"
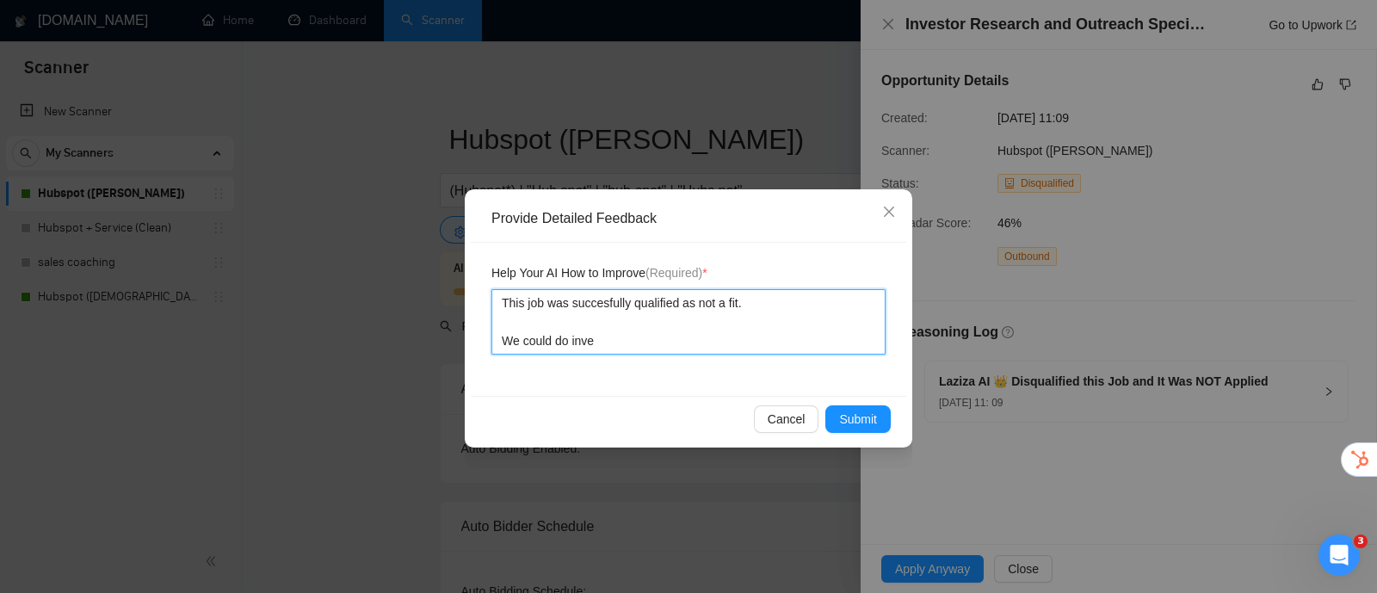
type textarea "This job was succesfully qualified as not a fit. We could do inves"
type textarea "This job was succesfully qualified as not a fit. We could do invest"
type textarea "This job was succesfully qualified as not a fit. We could do investo"
type textarea "This job was succesfully qualified as not a fit. We could do investor"
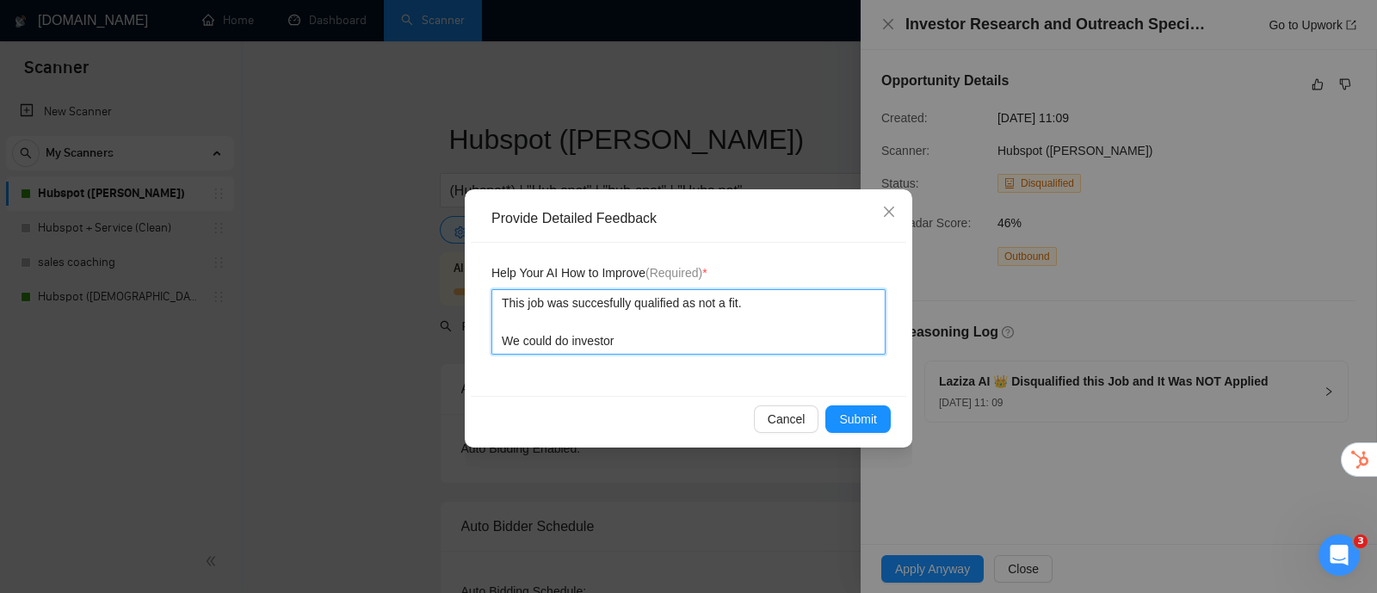
type textarea "This job was succesfully qualified as not a fit. We could do investor o"
type textarea "This job was succesfully qualified as not a fit. We could do investor ou"
type textarea "This job was succesfully qualified as not a fit. We could do investor out"
type textarea "This job was succesfully qualified as not a fit. We could do investor outr"
type textarea "This job was succesfully qualified as not a fit. We could do investor outre"
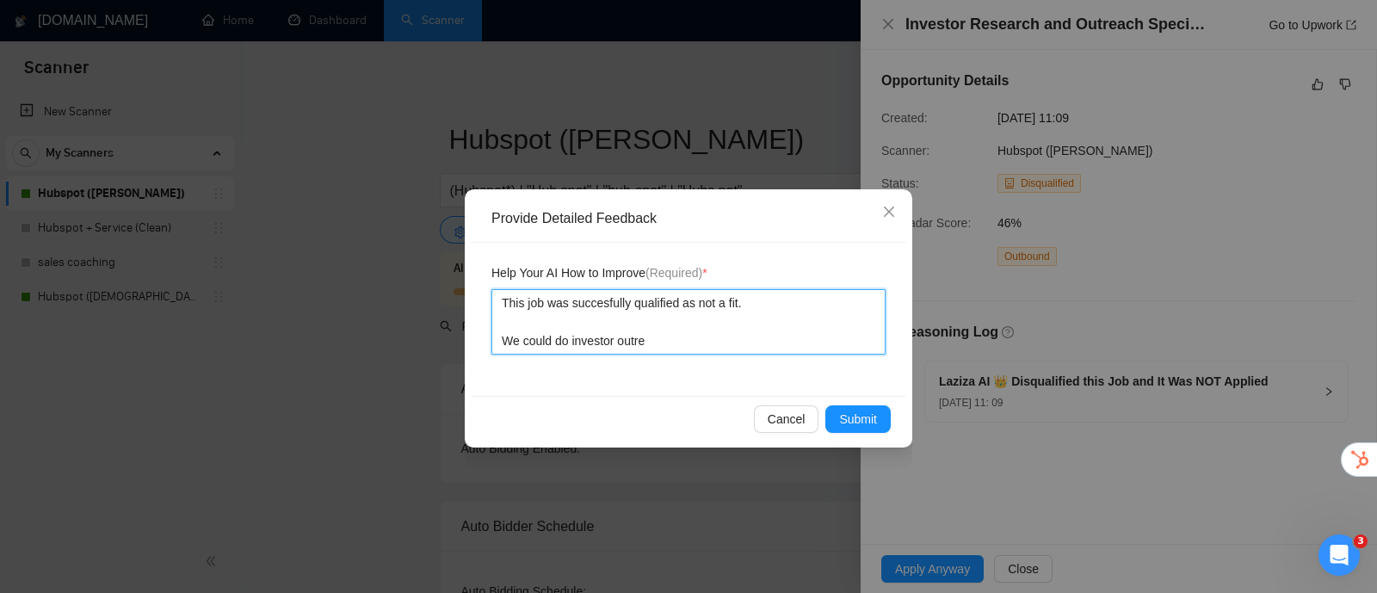
type textarea "This job was succesfully qualified as not a fit. We could do investor outrea"
type textarea "This job was succesfully qualified as not a fit. We could do investor outreac"
type textarea "This job was succesfully qualified as not a fit. We could do investor outreach"
type textarea "This job was succesfully qualified as not a fit. We could do investor outreach b"
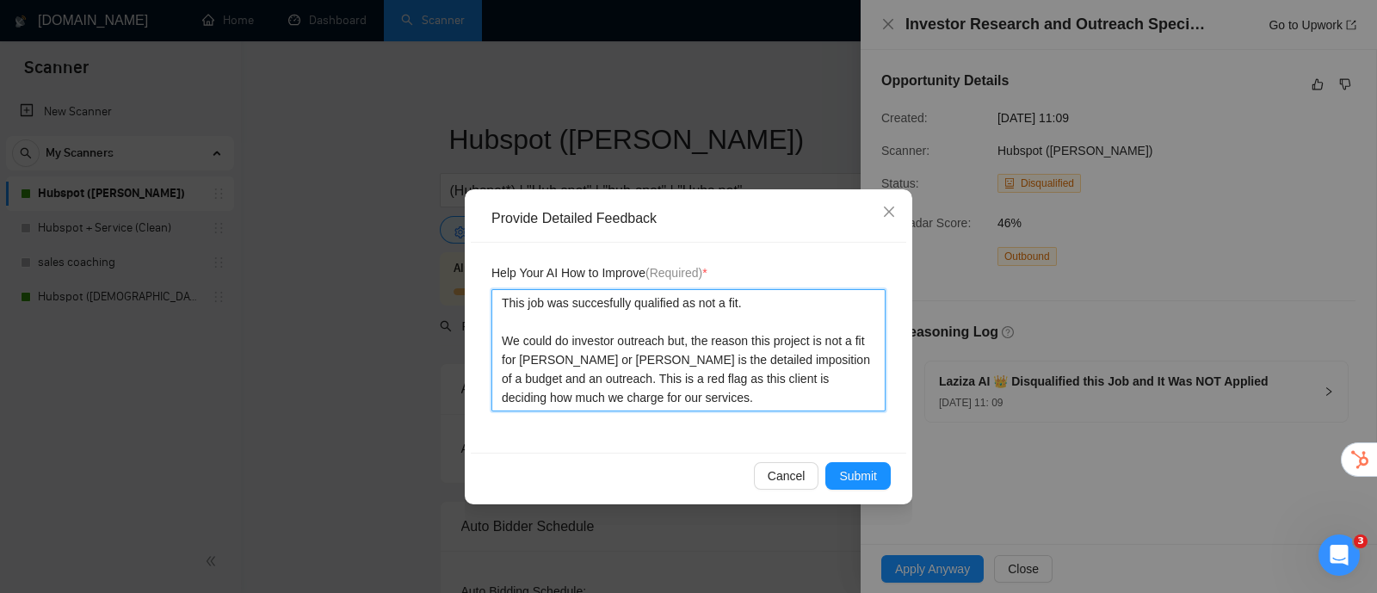
click at [662, 346] on textarea "This job was succesfully qualified as not a fit. We could do investor outreach …" at bounding box center [689, 350] width 394 height 122
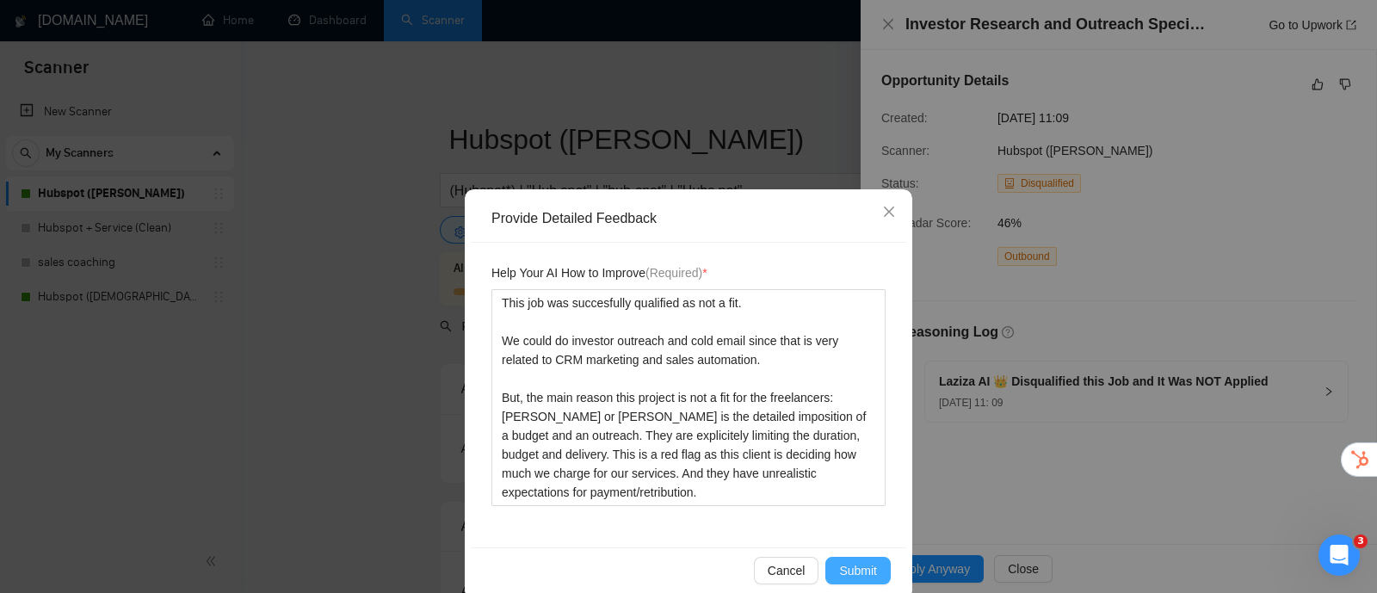
click at [852, 573] on span "Submit" at bounding box center [858, 570] width 38 height 19
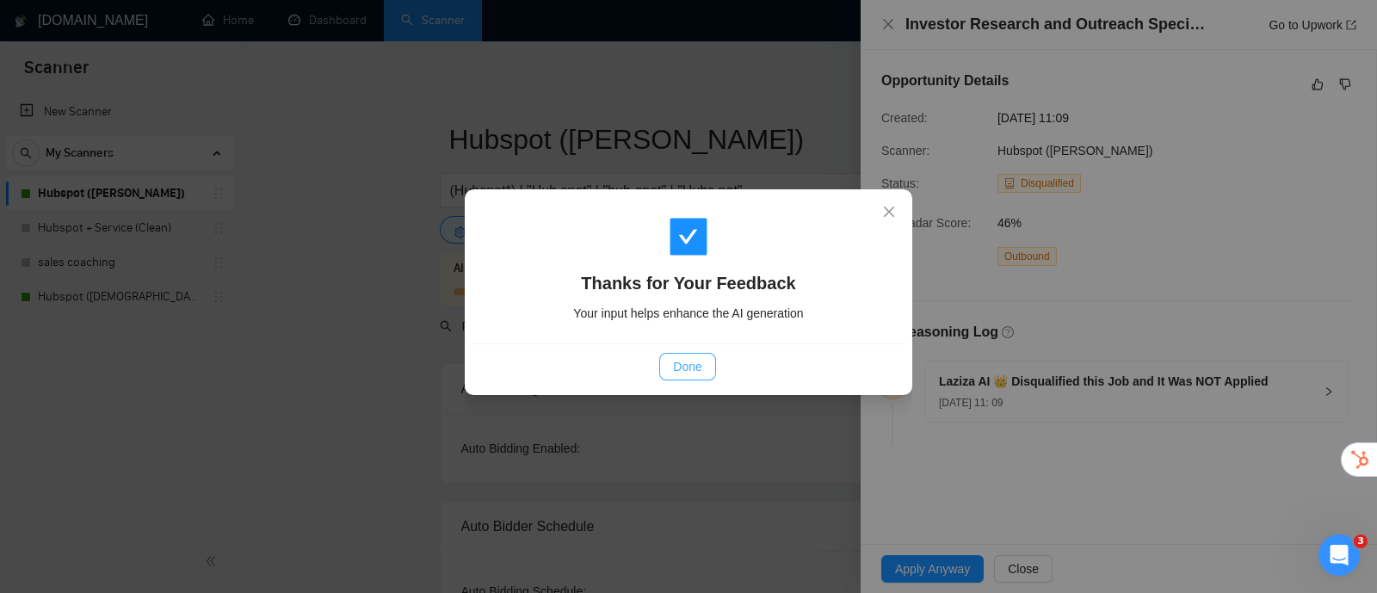
click at [696, 372] on span "Done" at bounding box center [687, 366] width 28 height 19
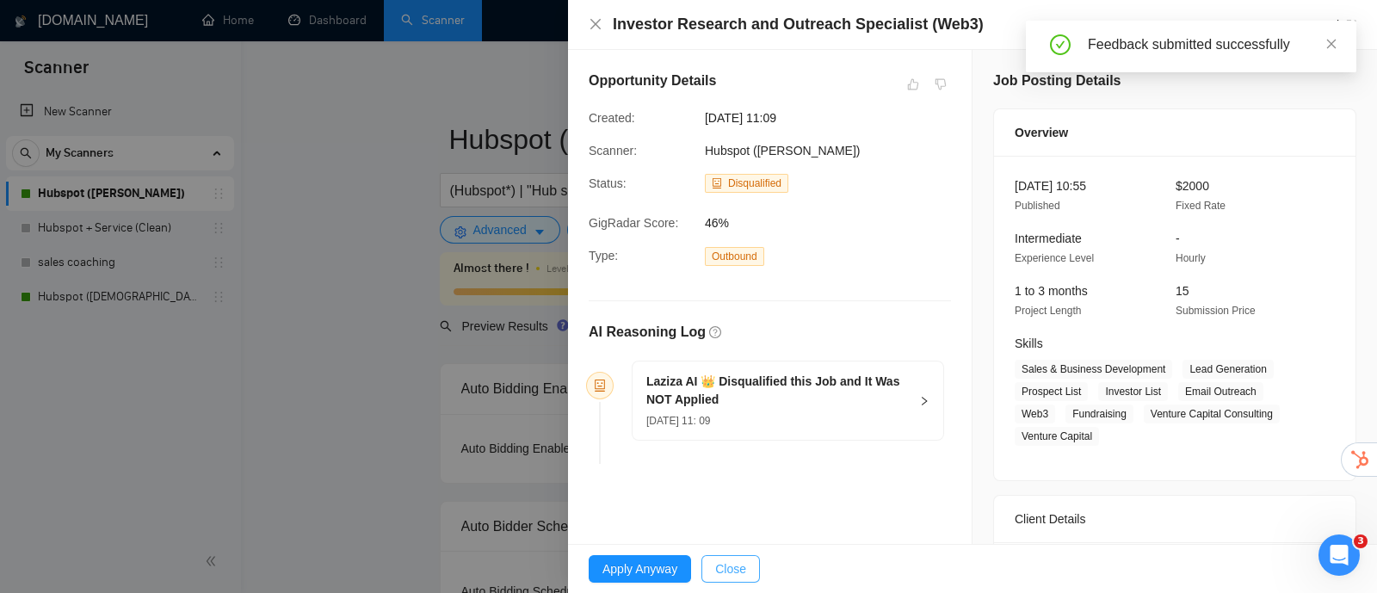
click at [746, 566] on button "Close" at bounding box center [731, 569] width 59 height 28
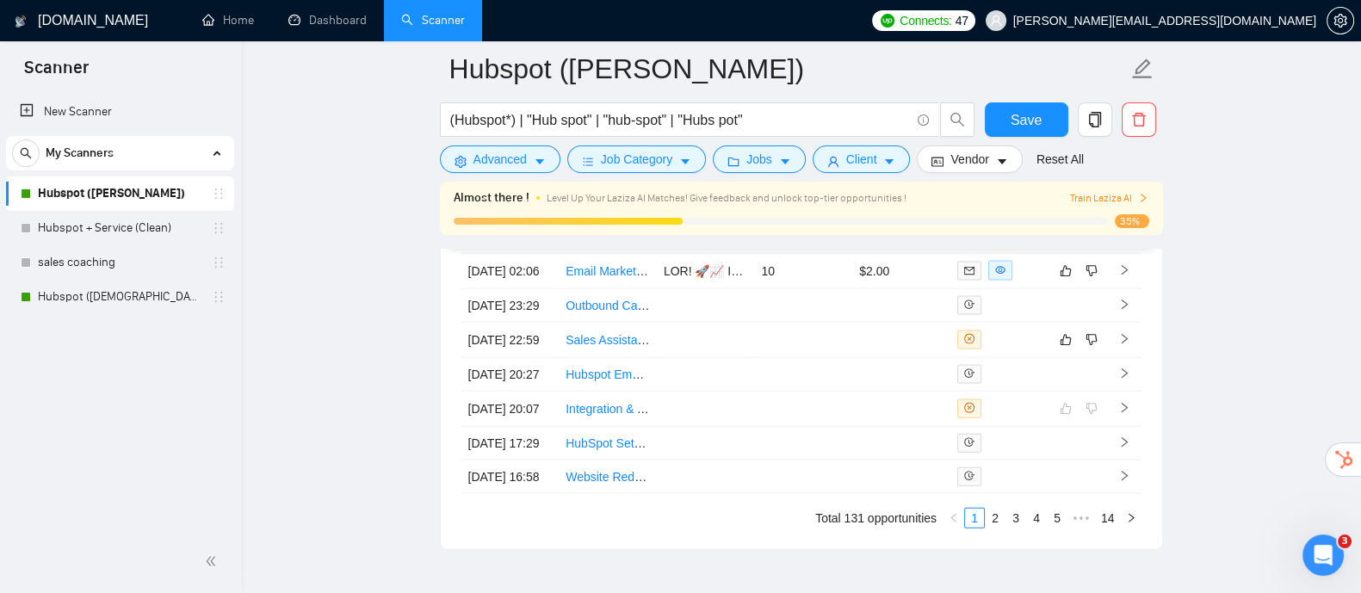
scroll to position [4627, 0]
